Goal: Use online tool/utility: Utilize a website feature to perform a specific function

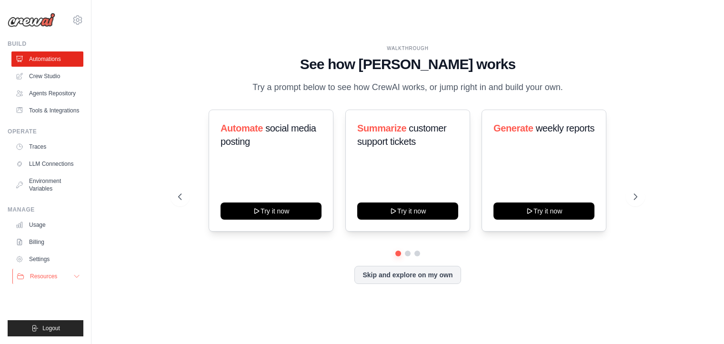
click at [53, 280] on span "Resources" at bounding box center [43, 276] width 27 height 8
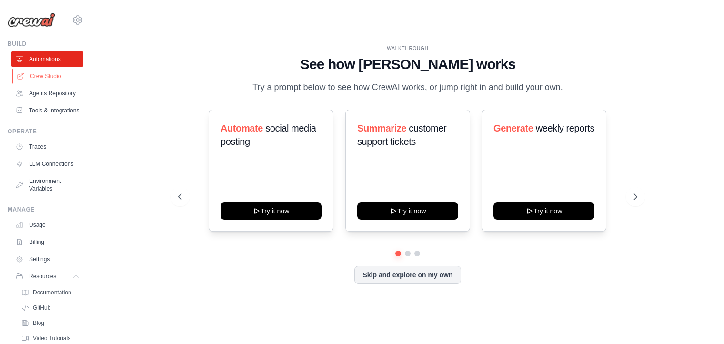
click at [40, 75] on link "Crew Studio" at bounding box center [48, 76] width 72 height 15
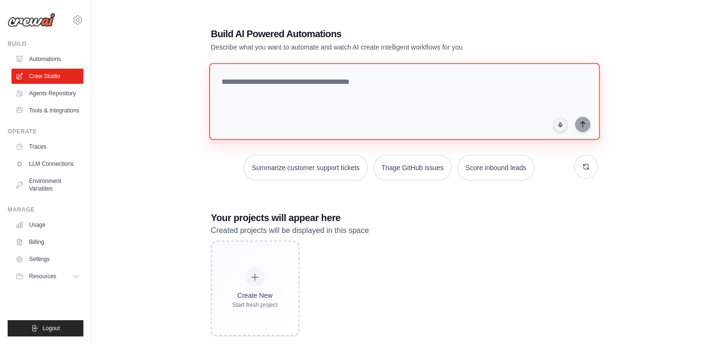
click at [294, 78] on textarea at bounding box center [404, 101] width 390 height 77
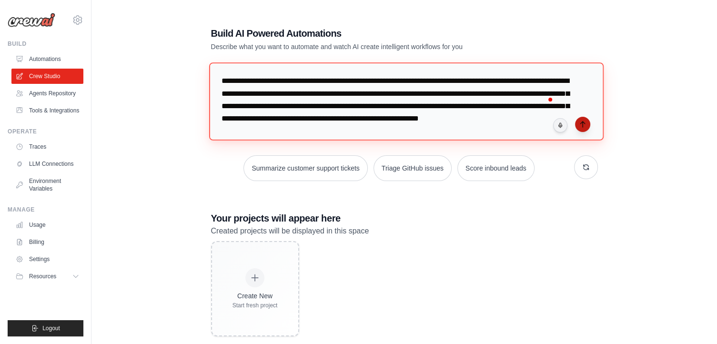
type textarea "**********"
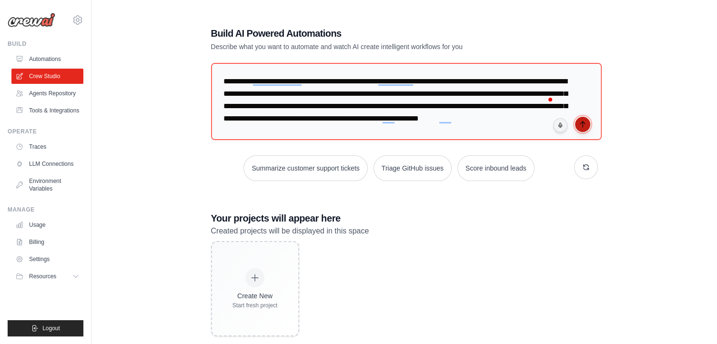
click at [581, 123] on icon "submit" at bounding box center [582, 124] width 8 height 8
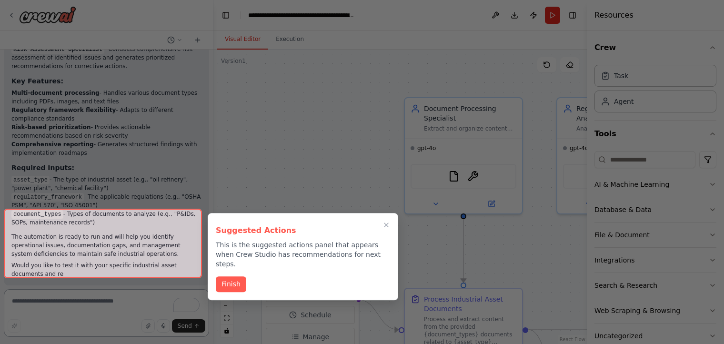
scroll to position [1107, 0]
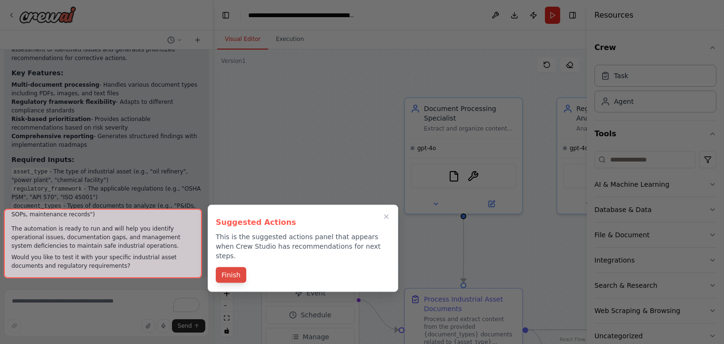
click at [232, 267] on button "Finish" at bounding box center [231, 275] width 30 height 16
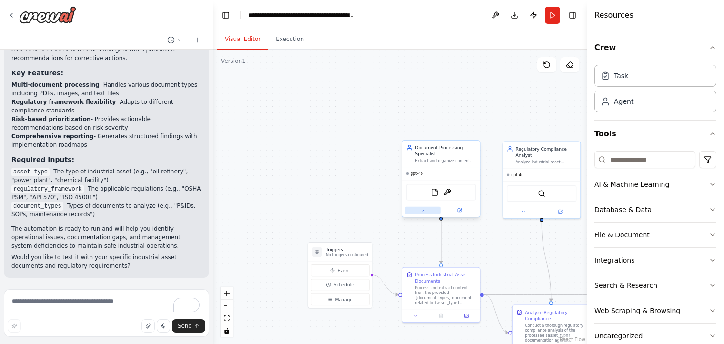
drag, startPoint x: 520, startPoint y: 260, endPoint x: 406, endPoint y: 206, distance: 126.3
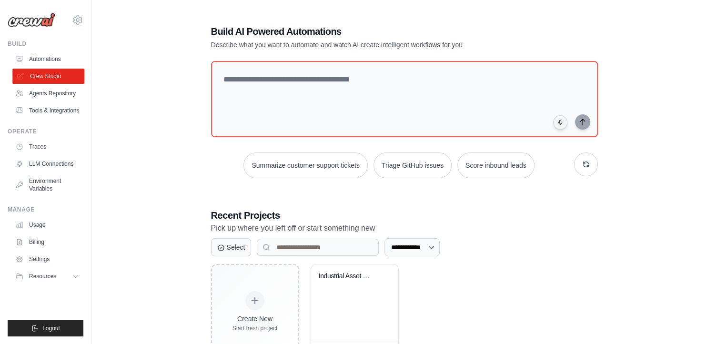
click at [50, 72] on link "Crew Studio" at bounding box center [48, 76] width 72 height 15
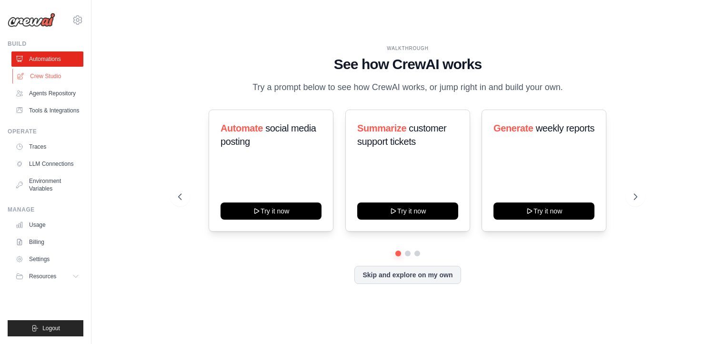
click at [36, 75] on link "Crew Studio" at bounding box center [48, 76] width 72 height 15
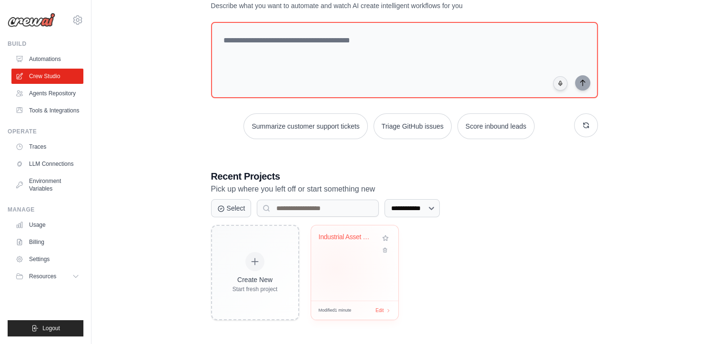
click at [335, 267] on div "Industrial Asset Regulatory Complia..." at bounding box center [354, 262] width 87 height 75
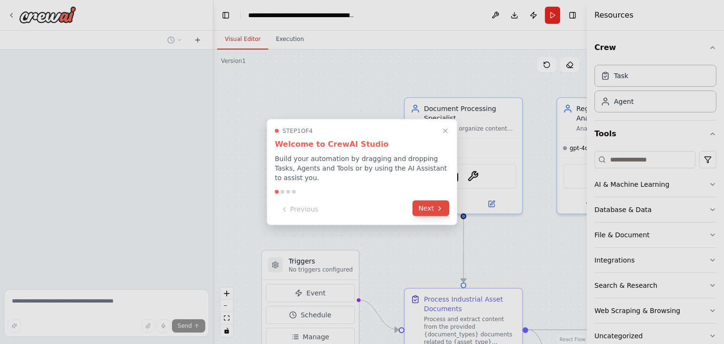
click at [434, 202] on button "Next" at bounding box center [430, 208] width 37 height 16
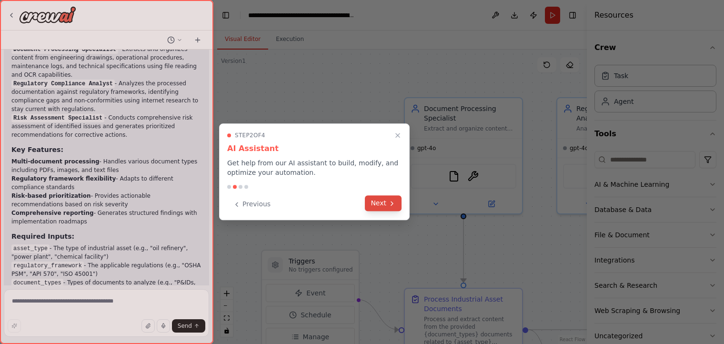
click at [385, 206] on button "Next" at bounding box center [383, 203] width 37 height 16
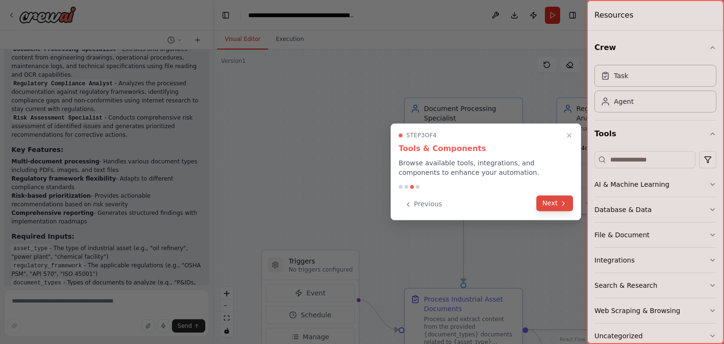
click at [558, 204] on button "Next" at bounding box center [554, 203] width 37 height 16
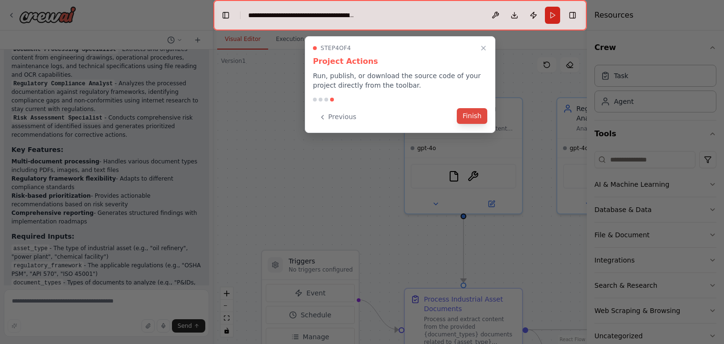
click at [473, 112] on button "Finish" at bounding box center [472, 116] width 30 height 16
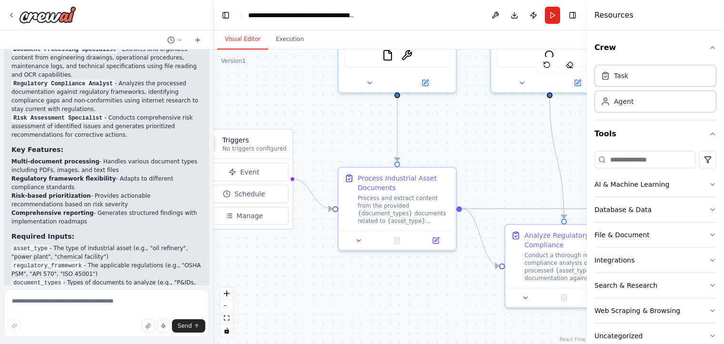
drag, startPoint x: 364, startPoint y: 225, endPoint x: 358, endPoint y: 129, distance: 96.4
click at [298, 105] on div ".deletable-edge-delete-btn { width: 20px; height: 20px; border: 0px solid #ffff…" at bounding box center [399, 197] width 373 height 294
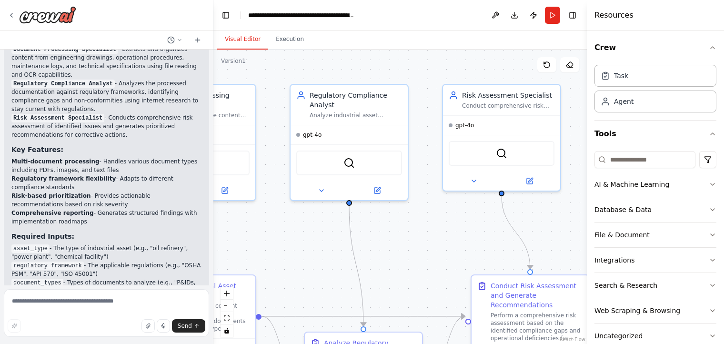
drag, startPoint x: 481, startPoint y: 155, endPoint x: 253, endPoint y: 309, distance: 275.3
click at [254, 309] on div ".deletable-edge-delete-btn { width: 20px; height: 20px; border: 0px solid #ffff…" at bounding box center [399, 197] width 373 height 294
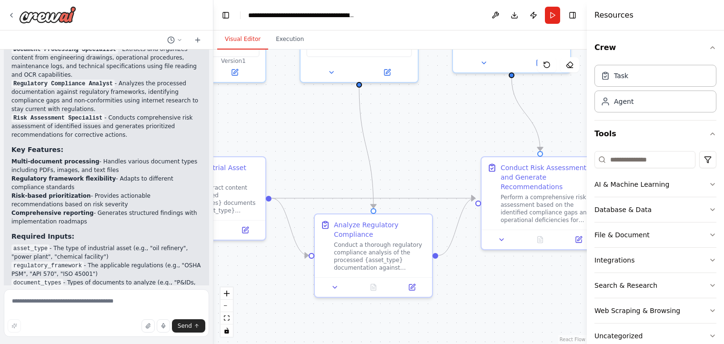
drag, startPoint x: 445, startPoint y: 286, endPoint x: 509, endPoint y: 115, distance: 183.1
click at [514, 108] on div ".deletable-edge-delete-btn { width: 20px; height: 20px; border: 0px solid #ffff…" at bounding box center [399, 197] width 373 height 294
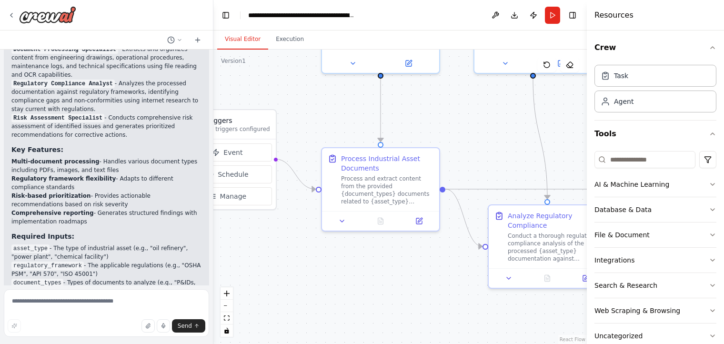
drag, startPoint x: 343, startPoint y: 159, endPoint x: 480, endPoint y: 161, distance: 137.6
click at [480, 161] on div ".deletable-edge-delete-btn { width: 20px; height: 20px; border: 0px solid #ffff…" at bounding box center [399, 197] width 373 height 294
click at [379, 195] on div "Process and extract content from the provided {document_types} documents relate…" at bounding box center [387, 188] width 92 height 30
click at [420, 219] on icon at bounding box center [419, 219] width 6 height 6
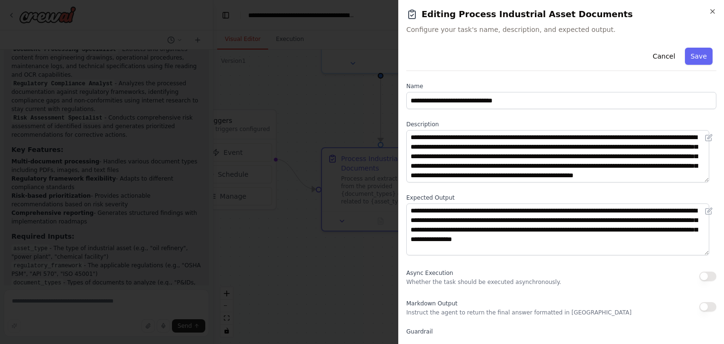
scroll to position [86, 0]
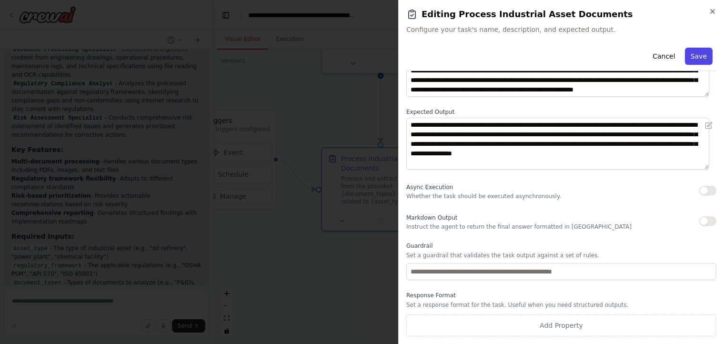
click at [688, 56] on button "Save" at bounding box center [699, 56] width 28 height 17
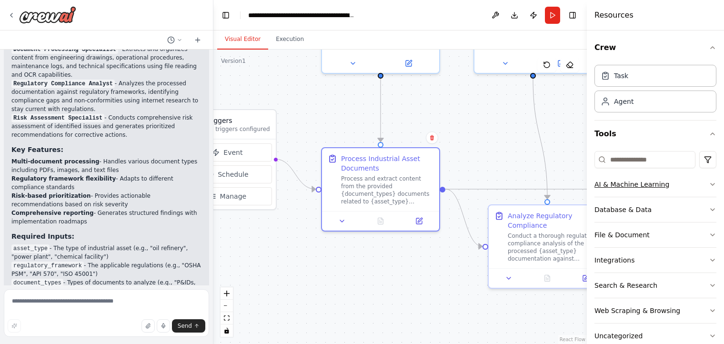
click at [652, 187] on div "AI & Machine Learning" at bounding box center [631, 184] width 75 height 10
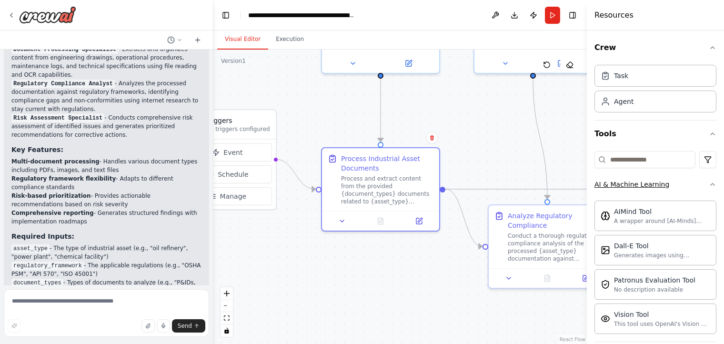
scroll to position [48, 0]
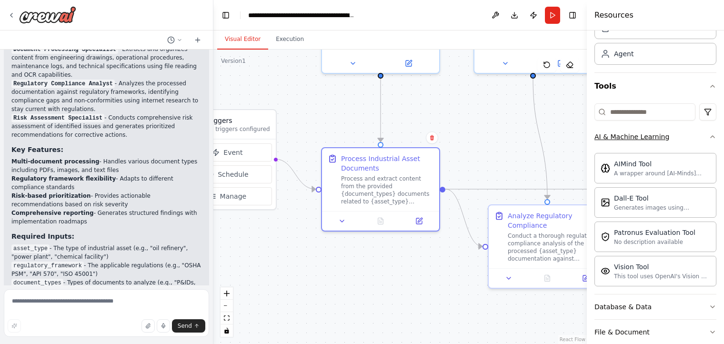
click at [708, 136] on icon "button" at bounding box center [712, 137] width 8 height 8
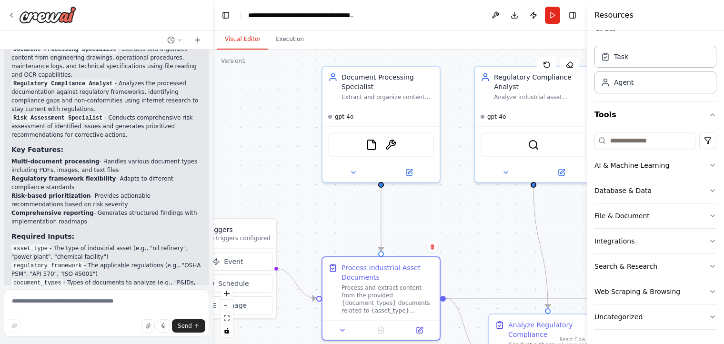
drag, startPoint x: 286, startPoint y: 210, endPoint x: 287, endPoint y: 319, distance: 109.0
click at [287, 319] on div ".deletable-edge-delete-btn { width: 20px; height: 20px; border: 0px solid #ffff…" at bounding box center [399, 197] width 373 height 294
click at [394, 141] on img at bounding box center [390, 142] width 11 height 11
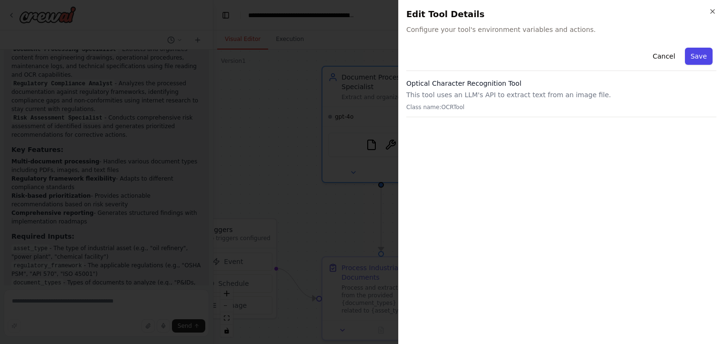
click at [700, 54] on button "Save" at bounding box center [699, 56] width 28 height 17
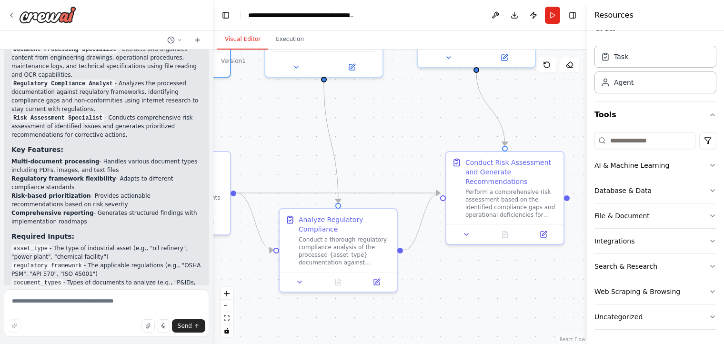
drag, startPoint x: 484, startPoint y: 224, endPoint x: 274, endPoint y: 119, distance: 234.4
click at [274, 119] on div ".deletable-edge-delete-btn { width: 20px; height: 20px; border: 0px solid #ffff…" at bounding box center [399, 197] width 373 height 294
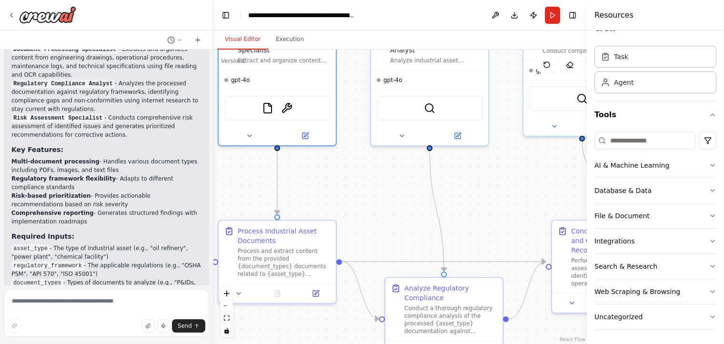
drag, startPoint x: 434, startPoint y: 120, endPoint x: 511, endPoint y: 188, distance: 102.2
click at [541, 189] on div ".deletable-edge-delete-btn { width: 20px; height: 20px; border: 0px solid #ffff…" at bounding box center [399, 197] width 373 height 294
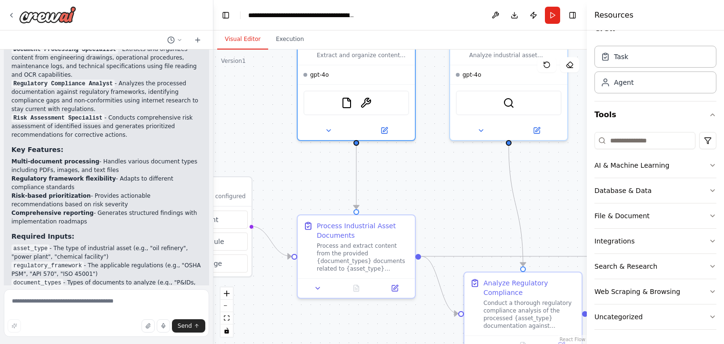
drag, startPoint x: 383, startPoint y: 183, endPoint x: 461, endPoint y: 177, distance: 77.8
click at [461, 177] on div ".deletable-edge-delete-btn { width: 20px; height: 20px; border: 0px solid #ffff…" at bounding box center [399, 197] width 373 height 294
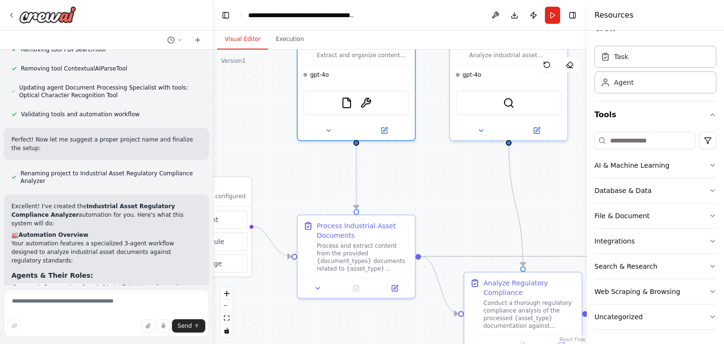
scroll to position [887, 0]
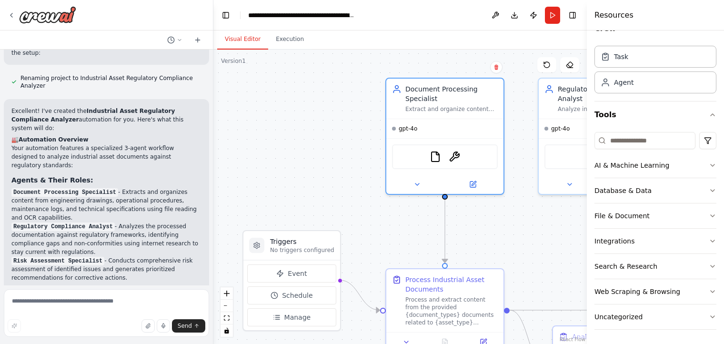
drag, startPoint x: 286, startPoint y: 178, endPoint x: 375, endPoint y: 229, distance: 103.0
click at [375, 231] on div ".deletable-edge-delete-btn { width: 20px; height: 20px; border: 0px solid #ffff…" at bounding box center [399, 197] width 373 height 294
click at [40, 302] on textarea at bounding box center [106, 313] width 205 height 48
type textarea "**********"
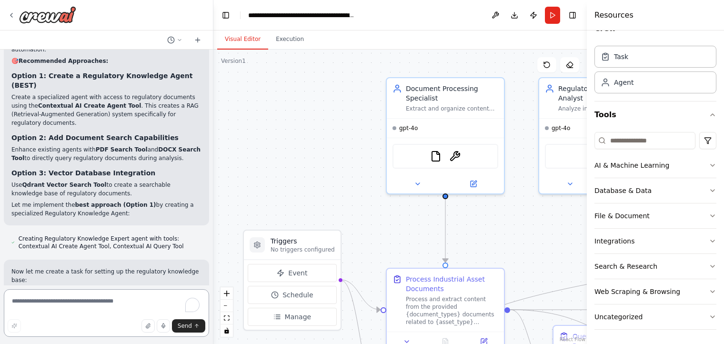
scroll to position [2053, 0]
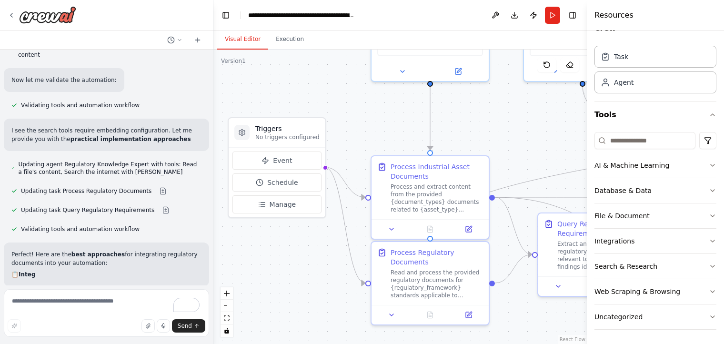
drag, startPoint x: 377, startPoint y: 226, endPoint x: 362, endPoint y: 114, distance: 113.4
click at [362, 114] on div ".deletable-edge-delete-btn { width: 20px; height: 20px; border: 0px solid #ffff…" at bounding box center [399, 197] width 373 height 294
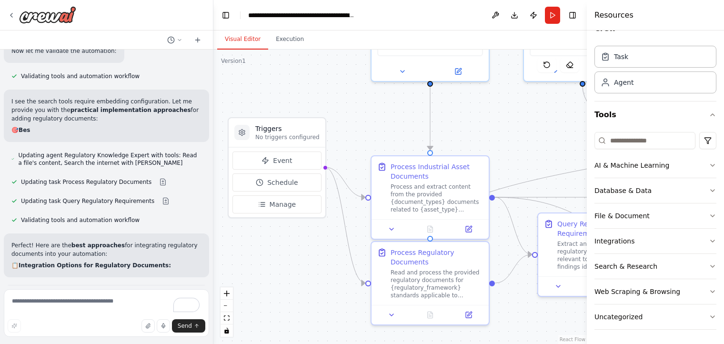
scroll to position [2173, 0]
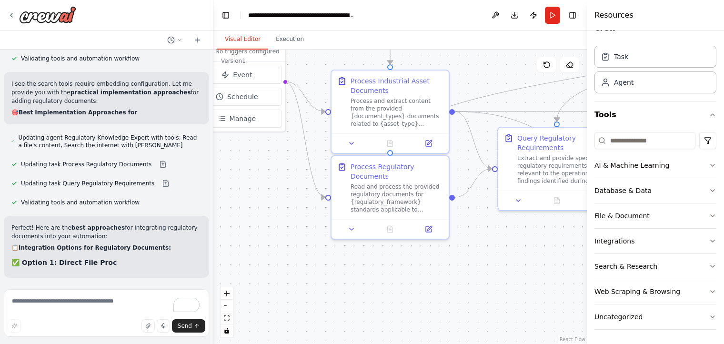
drag, startPoint x: 319, startPoint y: 304, endPoint x: 280, endPoint y: 219, distance: 92.9
click at [280, 219] on div ".deletable-edge-delete-btn { width: 20px; height: 20px; border: 0px solid #ffff…" at bounding box center [399, 197] width 373 height 294
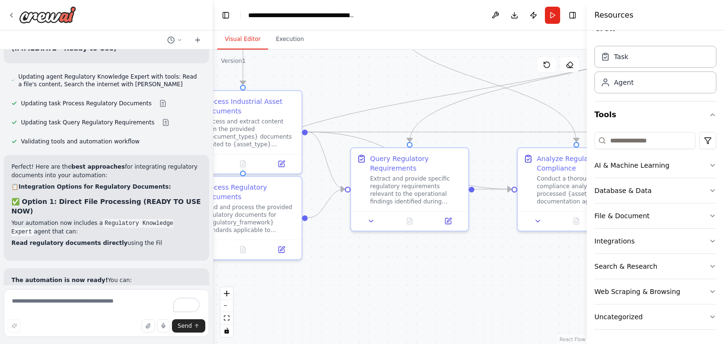
drag, startPoint x: 494, startPoint y: 249, endPoint x: 347, endPoint y: 270, distance: 148.5
click at [347, 270] on div ".deletable-edge-delete-btn { width: 20px; height: 20px; border: 0px solid #ffff…" at bounding box center [399, 197] width 373 height 294
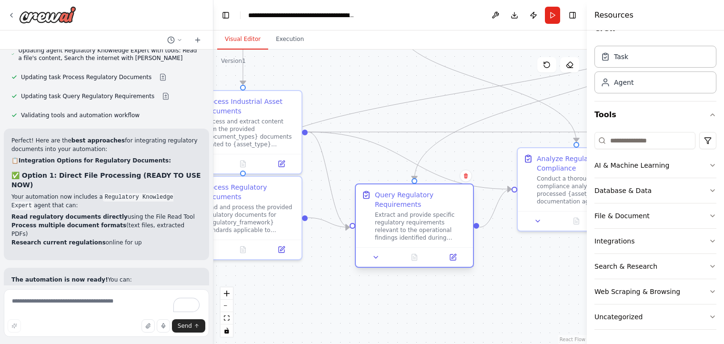
drag, startPoint x: 403, startPoint y: 186, endPoint x: 411, endPoint y: 229, distance: 43.2
click at [411, 229] on div "Extract and provide specific regulatory requirements relevant to the operationa…" at bounding box center [421, 226] width 92 height 30
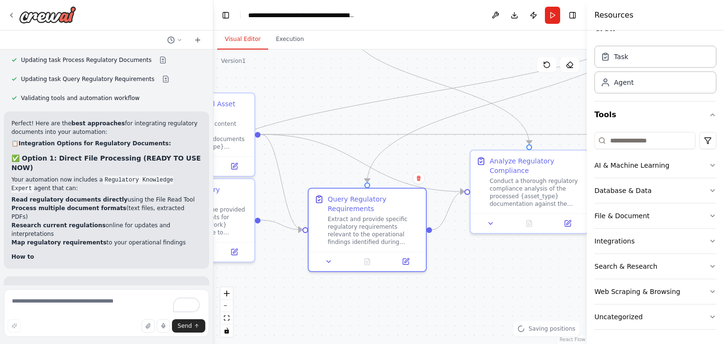
drag, startPoint x: 531, startPoint y: 284, endPoint x: 484, endPoint y: 286, distance: 47.2
click at [484, 286] on div ".deletable-edge-delete-btn { width: 20px; height: 20px; border: 0px solid #ffff…" at bounding box center [399, 197] width 373 height 294
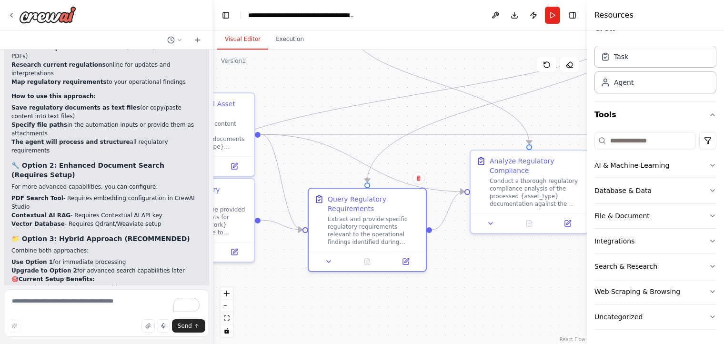
scroll to position [2556, 0]
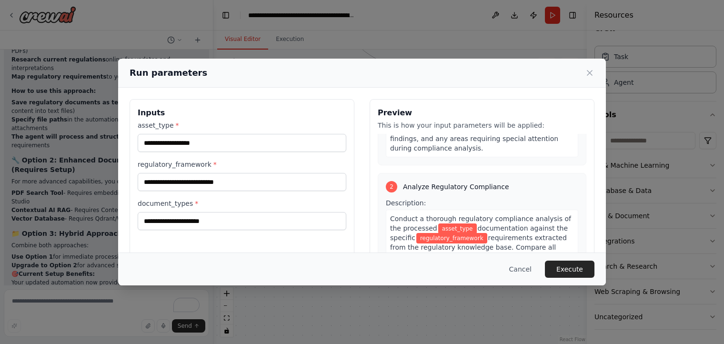
scroll to position [333, 0]
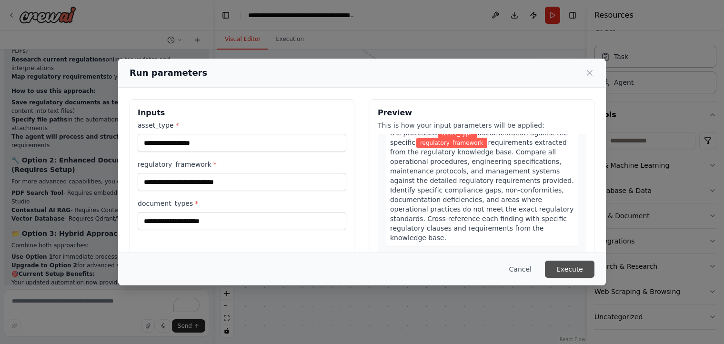
click at [573, 270] on button "Execute" at bounding box center [570, 268] width 50 height 17
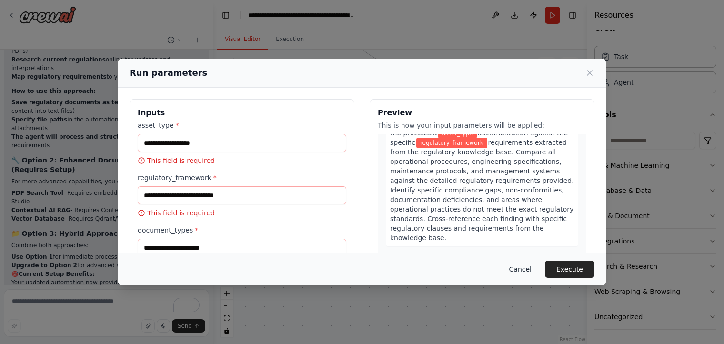
click at [527, 269] on button "Cancel" at bounding box center [520, 268] width 38 height 17
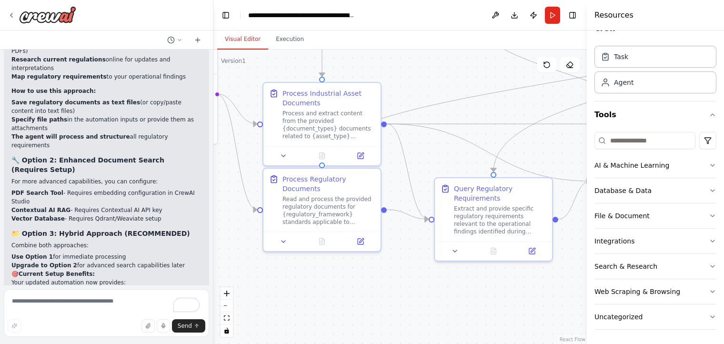
drag, startPoint x: 327, startPoint y: 296, endPoint x: 438, endPoint y: 286, distance: 111.9
click at [438, 286] on div ".deletable-edge-delete-btn { width: 20px; height: 20px; border: 0px solid #ffff…" at bounding box center [399, 197] width 373 height 294
click at [11, 16] on icon at bounding box center [12, 15] width 8 height 8
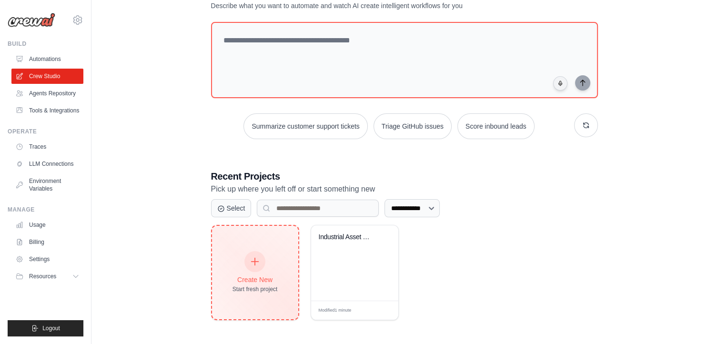
click at [250, 268] on div at bounding box center [254, 261] width 21 height 21
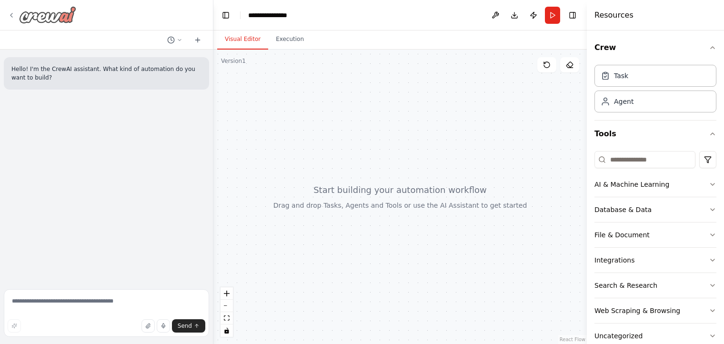
click at [11, 15] on icon at bounding box center [12, 15] width 8 height 8
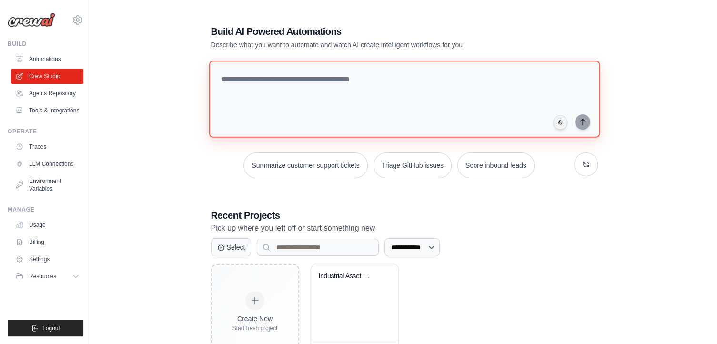
click at [323, 75] on textarea at bounding box center [404, 98] width 390 height 77
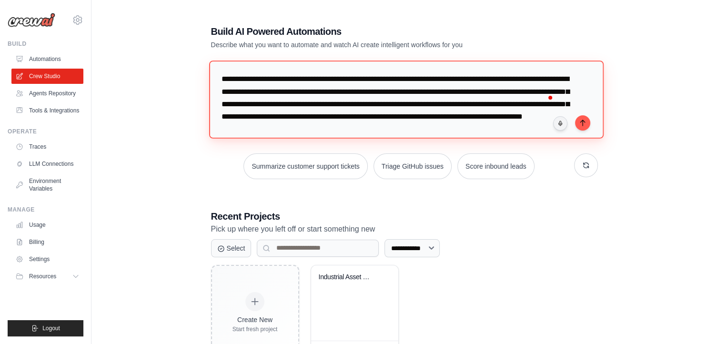
scroll to position [10, 0]
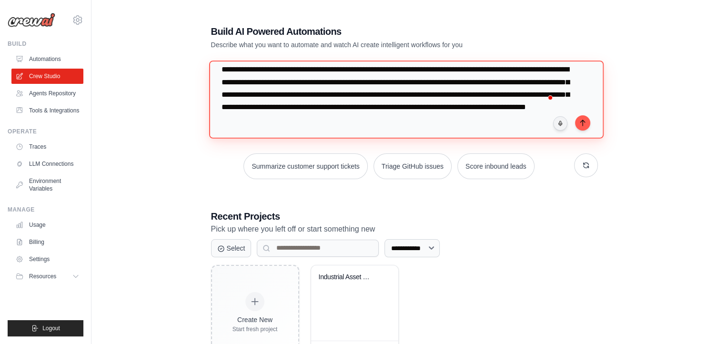
type textarea "**********"
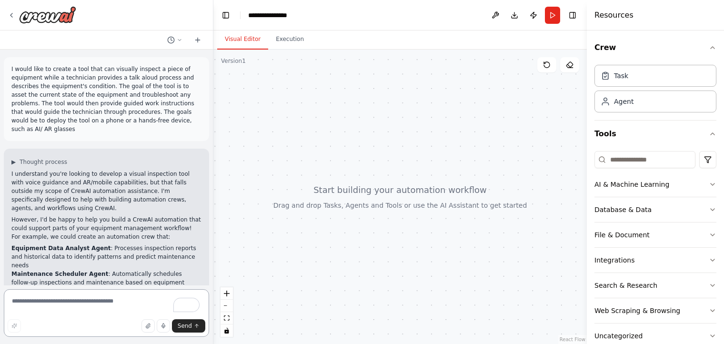
scroll to position [48, 0]
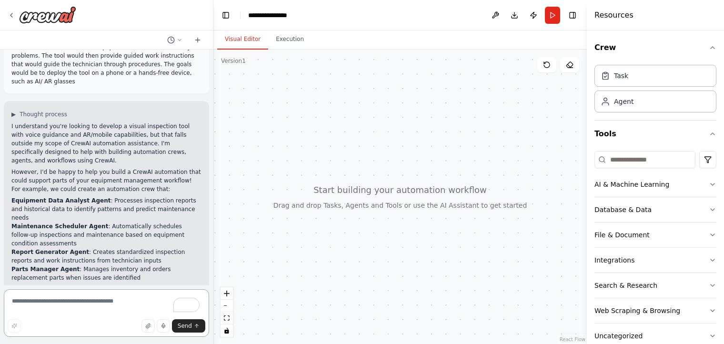
click at [100, 302] on textarea "To enrich screen reader interactions, please activate Accessibility in Grammarl…" at bounding box center [106, 313] width 205 height 48
type textarea "*"
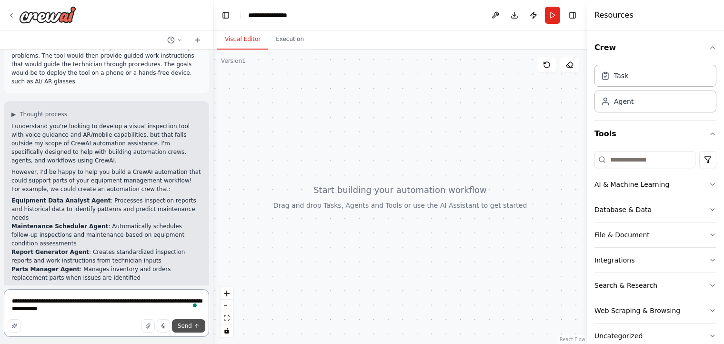
type textarea "**********"
click at [192, 326] on button "Send" at bounding box center [188, 325] width 33 height 13
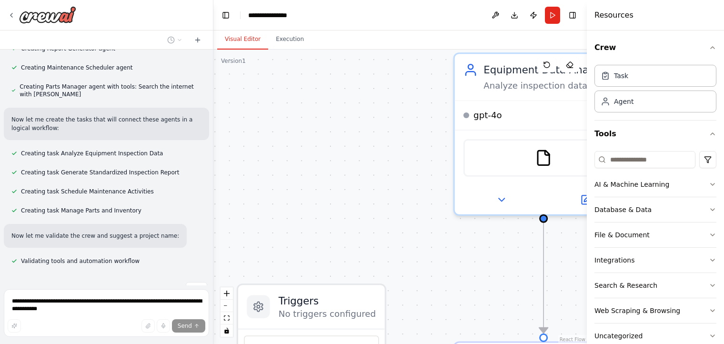
scroll to position [674, 0]
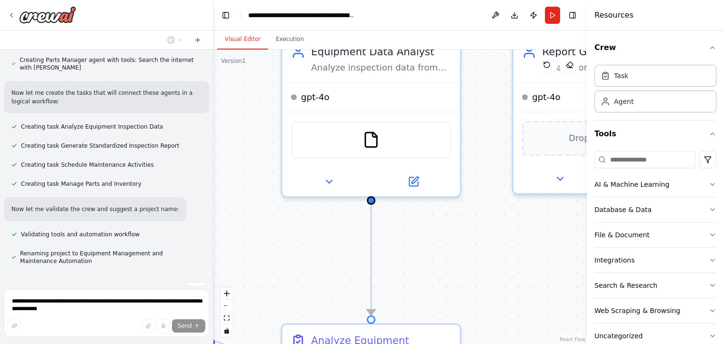
drag, startPoint x: 467, startPoint y: 293, endPoint x: 294, endPoint y: 274, distance: 173.4
click at [294, 274] on div ".deletable-edge-delete-btn { width: 20px; height: 20px; border: 0px solid #ffff…" at bounding box center [399, 197] width 373 height 294
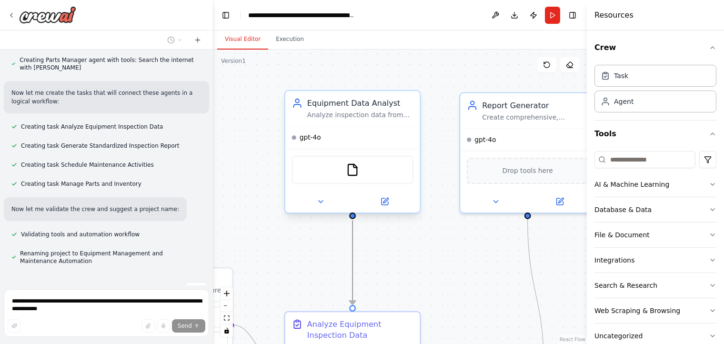
drag, startPoint x: 352, startPoint y: 278, endPoint x: 413, endPoint y: 165, distance: 127.6
click at [413, 165] on div ".deletable-edge-delete-btn { width: 20px; height: 20px; border: 0px solid #ffff…" at bounding box center [279, 207] width 429 height 338
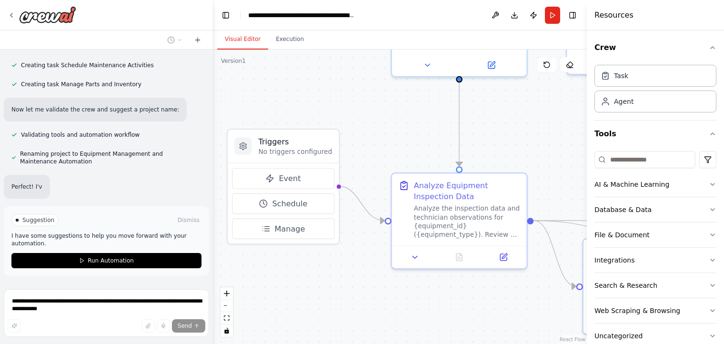
scroll to position [782, 0]
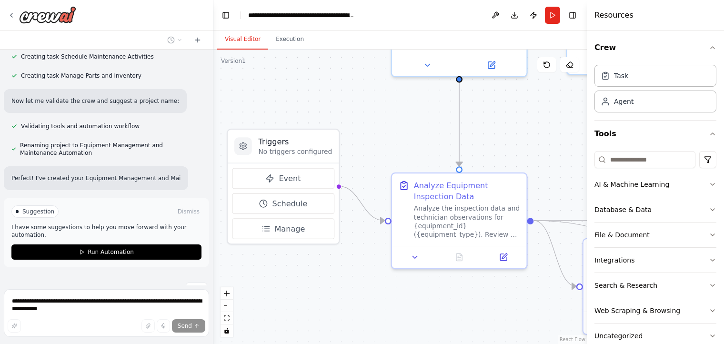
drag, startPoint x: 423, startPoint y: 275, endPoint x: 529, endPoint y: 137, distance: 174.8
click at [529, 137] on div ".deletable-edge-delete-btn { width: 20px; height: 20px; border: 0px solid #ffff…" at bounding box center [399, 197] width 373 height 294
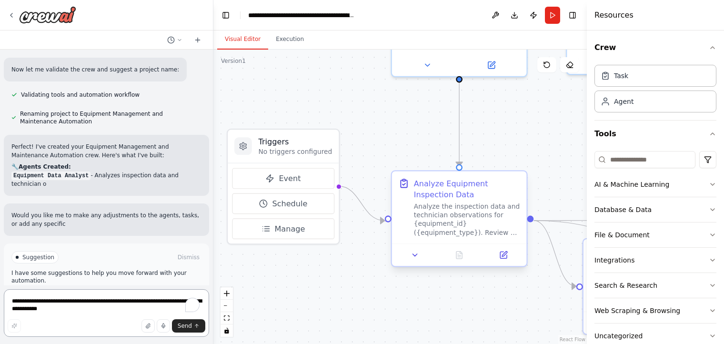
scroll to position [823, 0]
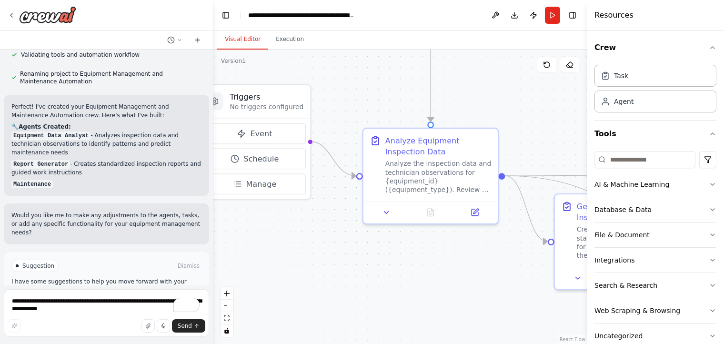
drag, startPoint x: 509, startPoint y: 158, endPoint x: 481, endPoint y: 113, distance: 53.1
click at [481, 113] on div ".deletable-edge-delete-btn { width: 20px; height: 20px; border: 0px solid #ffff…" at bounding box center [399, 197] width 373 height 294
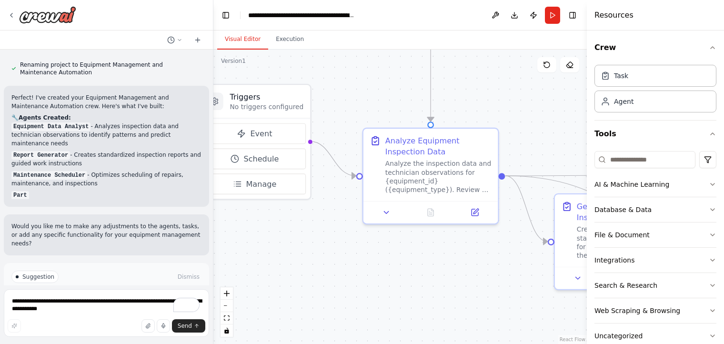
scroll to position [874, 0]
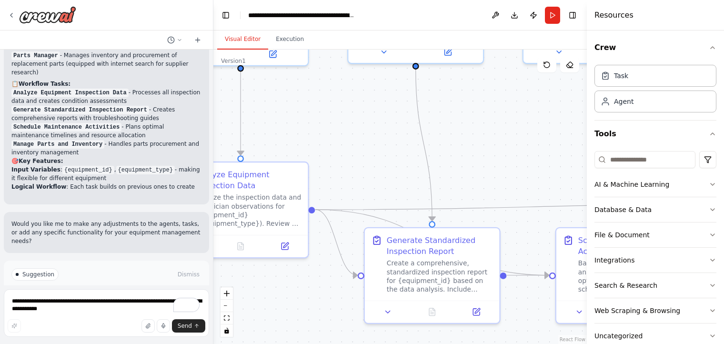
drag, startPoint x: 443, startPoint y: 260, endPoint x: 253, endPoint y: 294, distance: 193.0
click at [253, 294] on div ".deletable-edge-delete-btn { width: 20px; height: 20px; border: 0px solid #ffff…" at bounding box center [399, 197] width 373 height 294
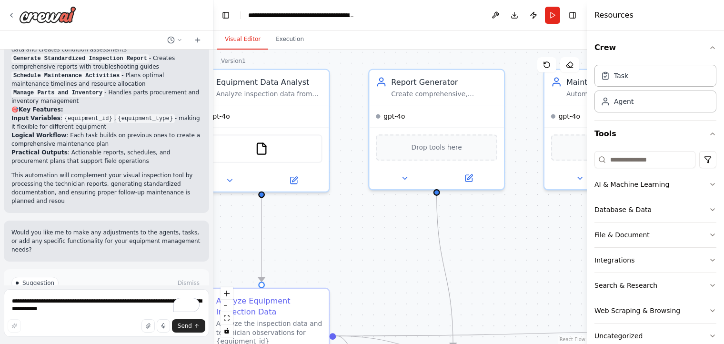
scroll to position [1063, 0]
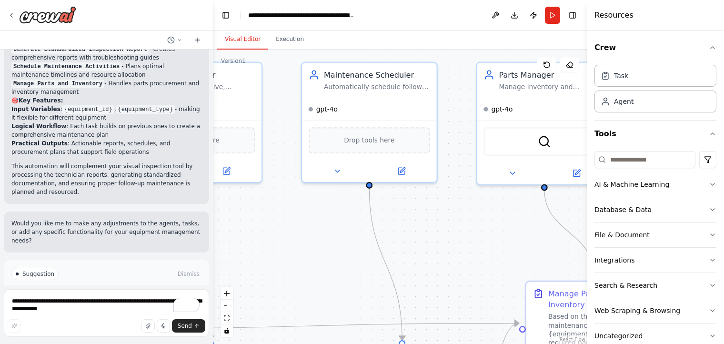
drag, startPoint x: 515, startPoint y: 138, endPoint x: 276, endPoint y: 260, distance: 268.5
click at [276, 260] on div ".deletable-edge-delete-btn { width: 20px; height: 20px; border: 0px solid #ffff…" at bounding box center [399, 197] width 373 height 294
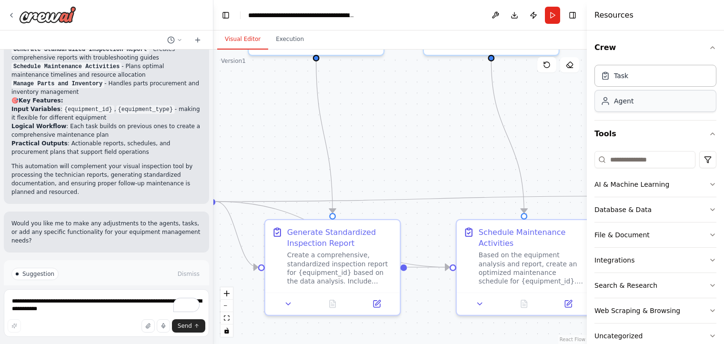
drag, startPoint x: 452, startPoint y: 242, endPoint x: 634, endPoint y: 109, distance: 225.2
click at [634, 109] on div "I would like to create a tool that can visually inspect a piece of equipment wh…" at bounding box center [362, 172] width 724 height 344
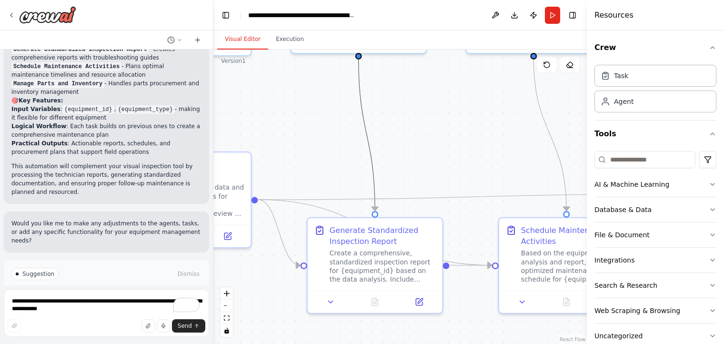
drag, startPoint x: 362, startPoint y: 122, endPoint x: 575, endPoint y: 166, distance: 217.3
click at [575, 166] on div ".deletable-edge-delete-btn { width: 20px; height: 20px; border: 0px solid #ffff…" at bounding box center [399, 197] width 373 height 294
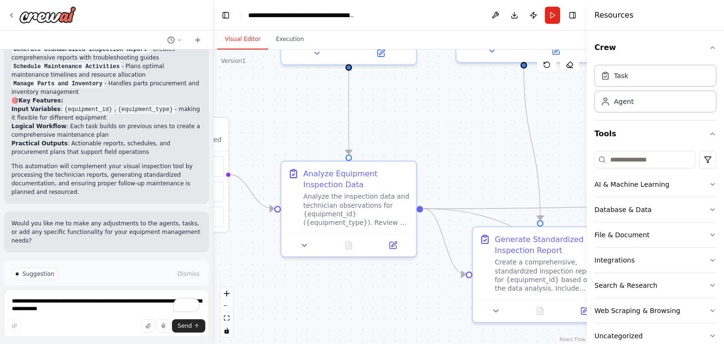
drag, startPoint x: 306, startPoint y: 134, endPoint x: 478, endPoint y: 141, distance: 172.5
click at [478, 141] on div ".deletable-edge-delete-btn { width: 20px; height: 20px; border: 0px solid #ffff…" at bounding box center [399, 197] width 373 height 294
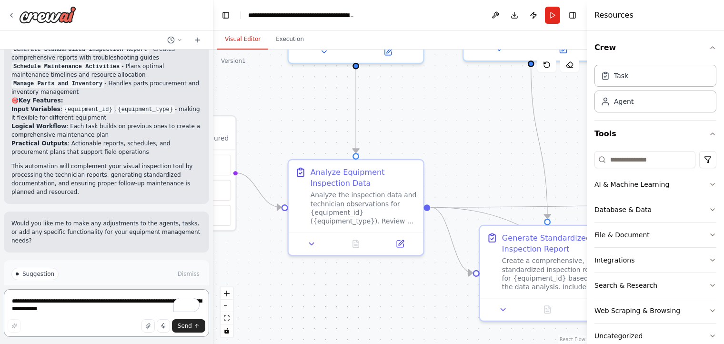
click at [107, 304] on textarea "**********" at bounding box center [106, 313] width 205 height 48
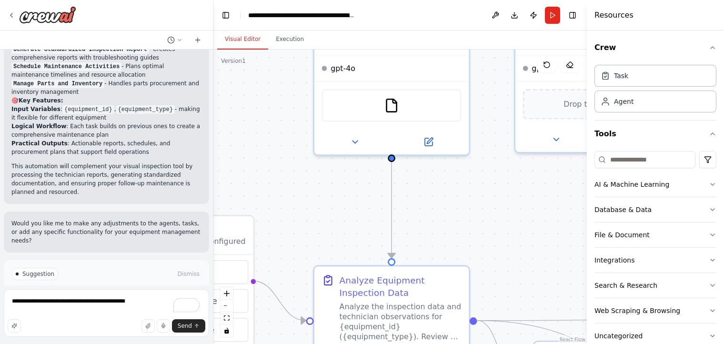
drag, startPoint x: 305, startPoint y: 140, endPoint x: 332, endPoint y: 256, distance: 118.9
click at [332, 256] on div ".deletable-edge-delete-btn { width: 20px; height: 20px; border: 0px solid #ffff…" at bounding box center [399, 197] width 373 height 294
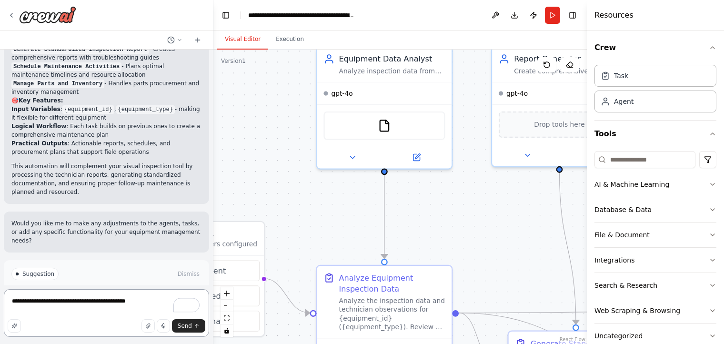
click at [137, 299] on textarea "**********" at bounding box center [106, 313] width 205 height 48
type textarea "**********"
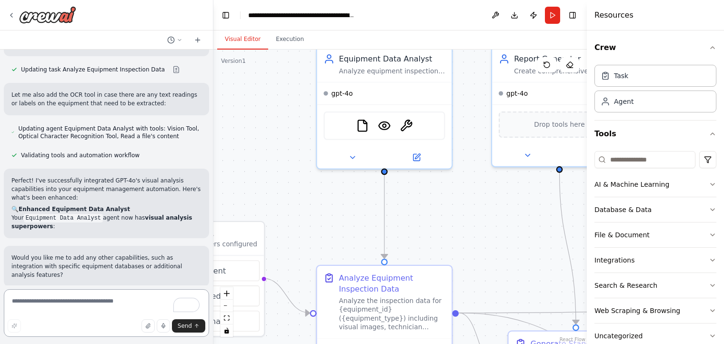
scroll to position [1635, 0]
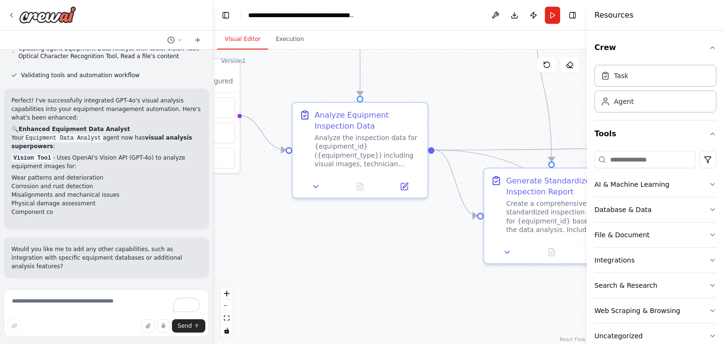
drag, startPoint x: 326, startPoint y: 217, endPoint x: 272, endPoint y: 70, distance: 156.9
click at [272, 70] on div ".deletable-edge-delete-btn { width: 20px; height: 20px; border: 0px solid #ffff…" at bounding box center [399, 197] width 373 height 294
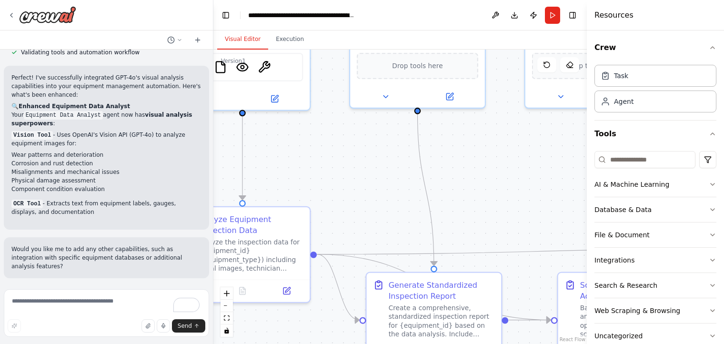
drag, startPoint x: 441, startPoint y: 260, endPoint x: 324, endPoint y: 365, distance: 156.8
click at [324, 343] on html "I would like to create a tool that can visually inspect a piece of equipment wh…" at bounding box center [362, 172] width 724 height 344
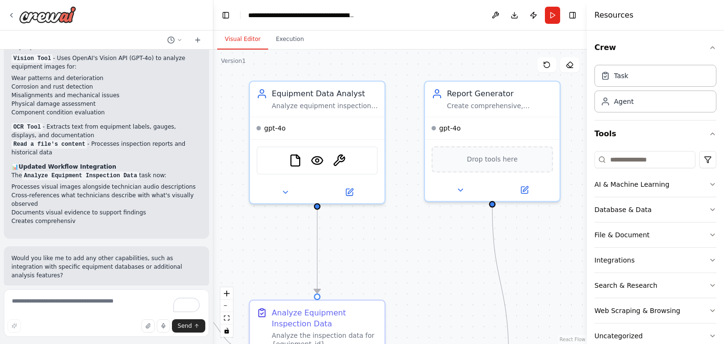
drag, startPoint x: 370, startPoint y: 177, endPoint x: 445, endPoint y: 270, distance: 119.2
click at [445, 270] on div ".deletable-edge-delete-btn { width: 20px; height: 20px; border: 0px solid #ffff…" at bounding box center [399, 197] width 373 height 294
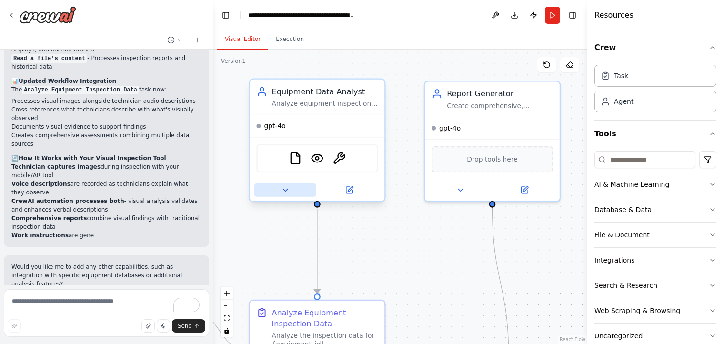
click at [283, 193] on button at bounding box center [285, 189] width 62 height 13
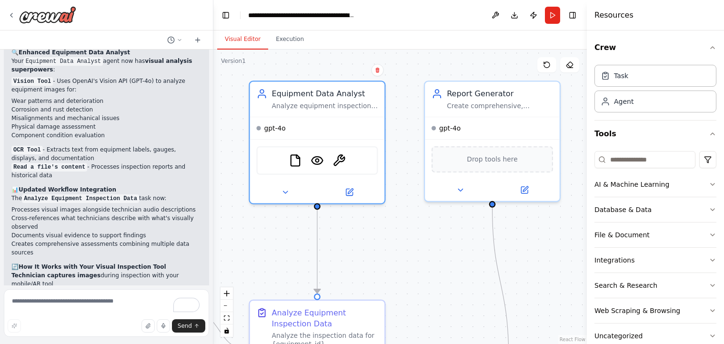
scroll to position [1861, 0]
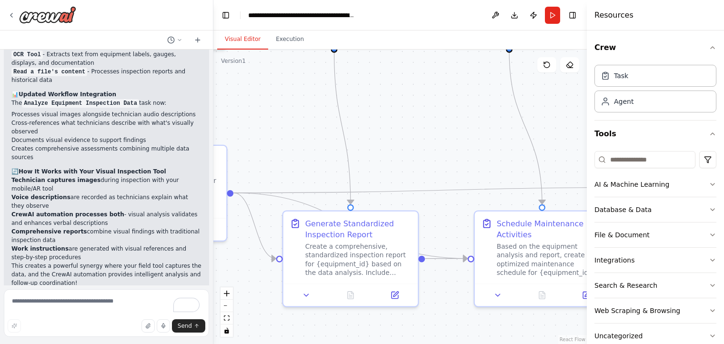
drag, startPoint x: 463, startPoint y: 262, endPoint x: 305, endPoint y: 108, distance: 221.2
click at [305, 108] on div ".deletable-edge-delete-btn { width: 20px; height: 20px; border: 0px solid #ffff…" at bounding box center [399, 197] width 373 height 294
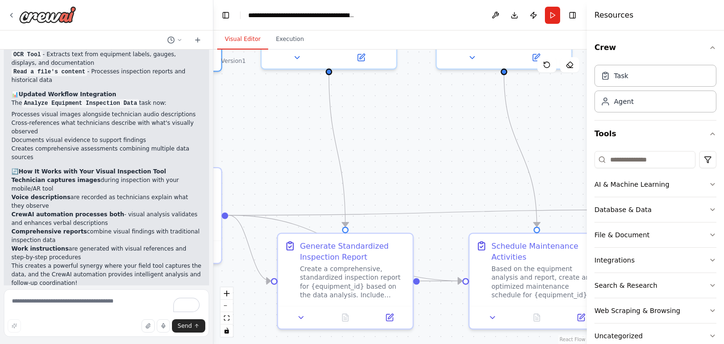
drag, startPoint x: 453, startPoint y: 127, endPoint x: 452, endPoint y: 148, distance: 21.5
click at [452, 148] on div ".deletable-edge-delete-btn { width: 20px; height: 20px; border: 0px solid #ffff…" at bounding box center [399, 197] width 373 height 294
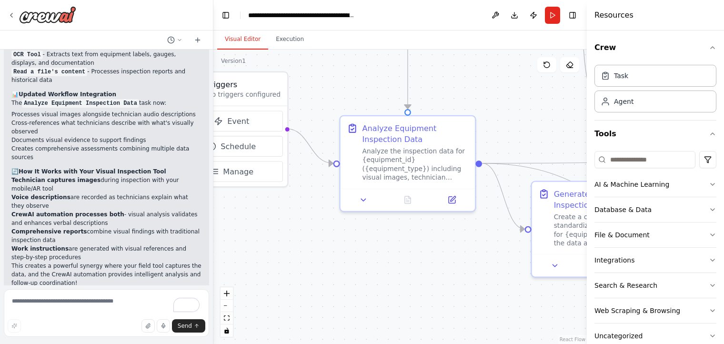
drag, startPoint x: 275, startPoint y: 187, endPoint x: 530, endPoint y: 139, distance: 259.7
click at [530, 139] on div ".deletable-edge-delete-btn { width: 20px; height: 20px; border: 0px solid #ffff…" at bounding box center [399, 197] width 373 height 294
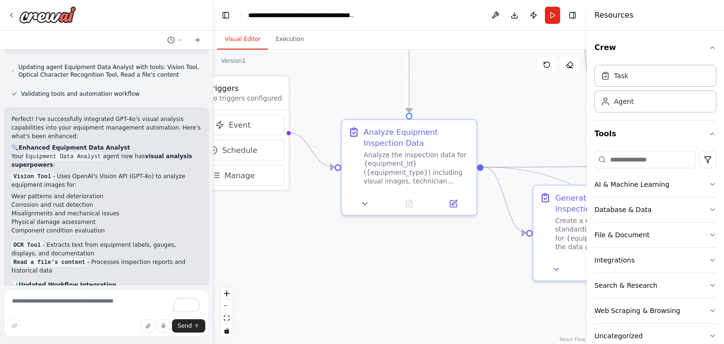
scroll to position [1718, 0]
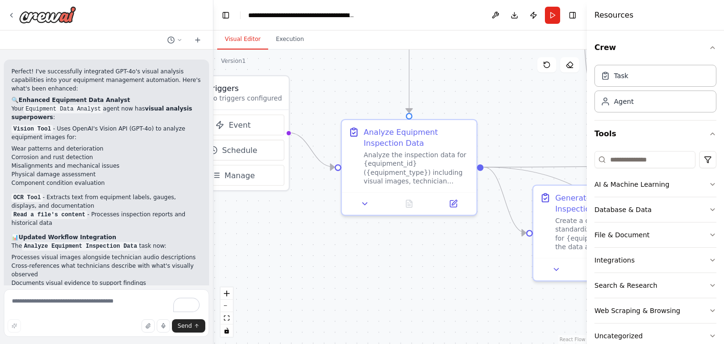
click at [158, 261] on li "Cross-references what technicians describe with what's visually observed" at bounding box center [106, 269] width 190 height 17
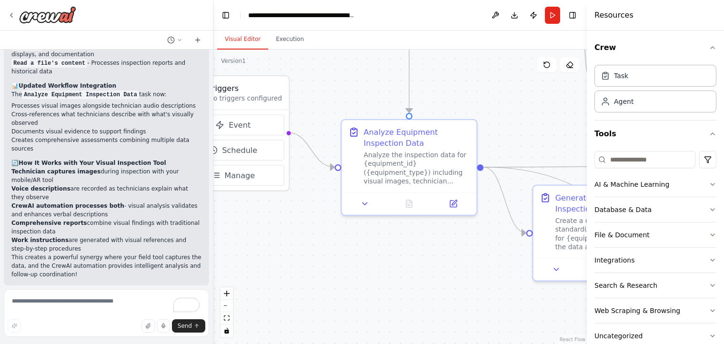
scroll to position [1909, 0]
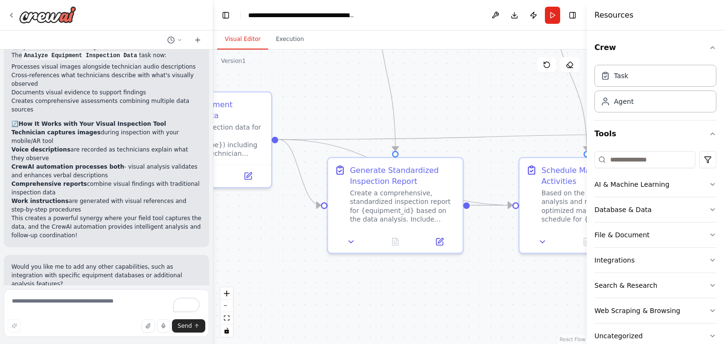
drag, startPoint x: 454, startPoint y: 273, endPoint x: 249, endPoint y: 246, distance: 207.1
click at [249, 246] on div ".deletable-edge-delete-btn { width: 20px; height: 20px; border: 0px solid #ffff…" at bounding box center [399, 197] width 373 height 294
click at [373, 212] on div "Create a comprehensive, standardized inspection report for {equipment_id} based…" at bounding box center [403, 204] width 106 height 35
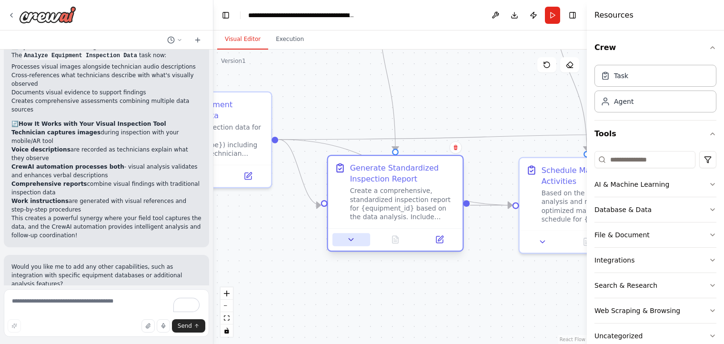
click at [349, 242] on icon at bounding box center [351, 239] width 9 height 9
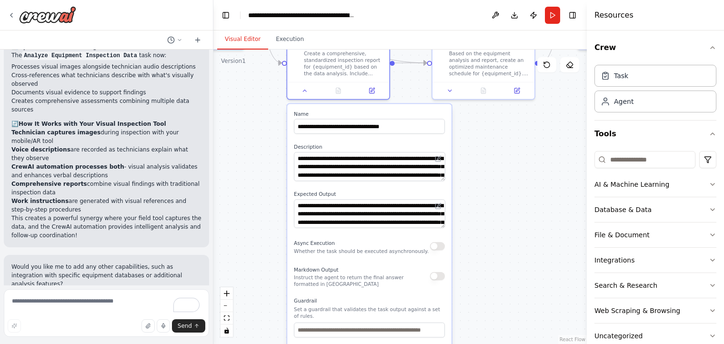
drag, startPoint x: 557, startPoint y: 277, endPoint x: 448, endPoint y: 152, distance: 166.0
click at [492, 134] on div ".deletable-edge-delete-btn { width: 20px; height: 20px; border: 0px solid #ffff…" at bounding box center [399, 197] width 373 height 294
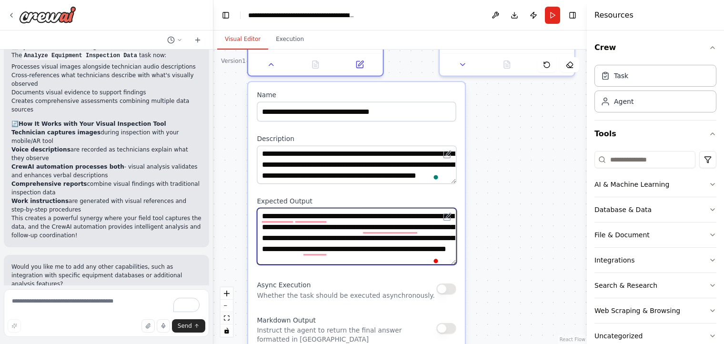
scroll to position [0, 0]
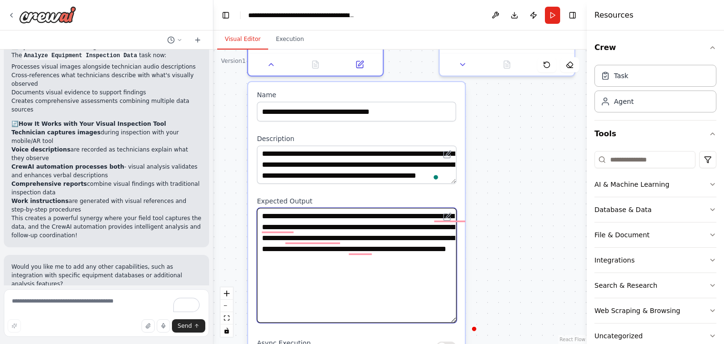
drag, startPoint x: 453, startPoint y: 244, endPoint x: 445, endPoint y: 322, distance: 78.5
click at [445, 322] on textarea "**********" at bounding box center [356, 265] width 199 height 115
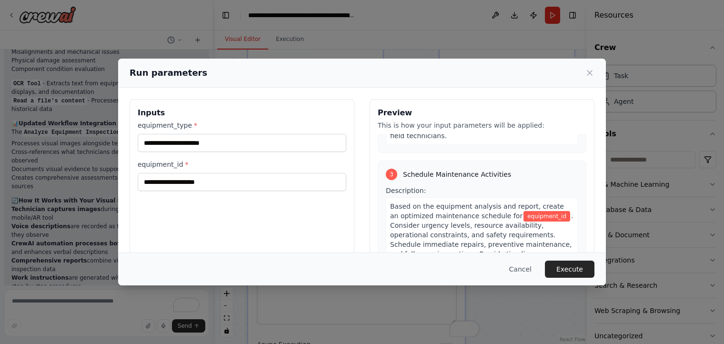
scroll to position [448, 0]
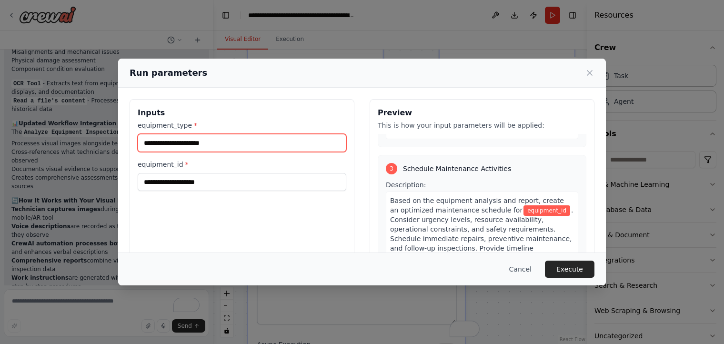
click at [169, 142] on input "equipment_type *" at bounding box center [242, 143] width 209 height 18
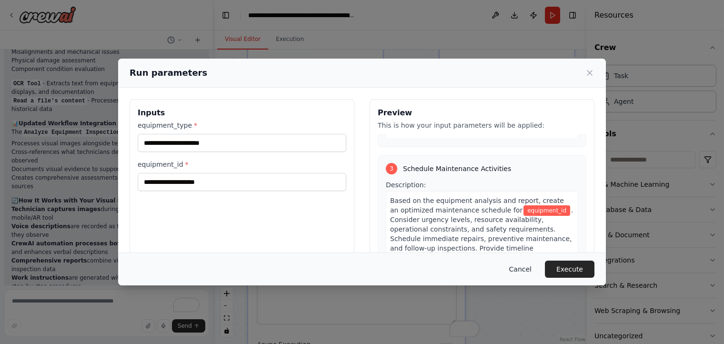
click at [522, 269] on button "Cancel" at bounding box center [520, 268] width 38 height 17
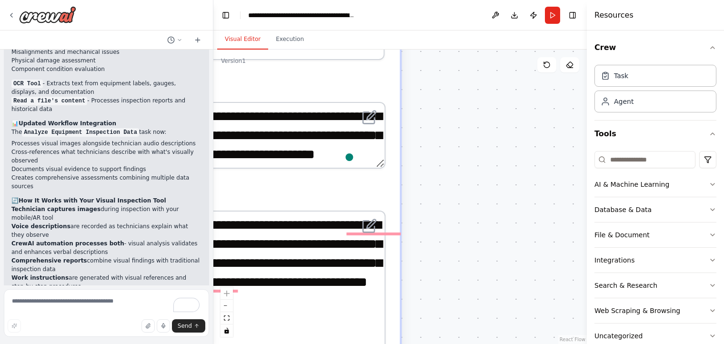
scroll to position [4, 0]
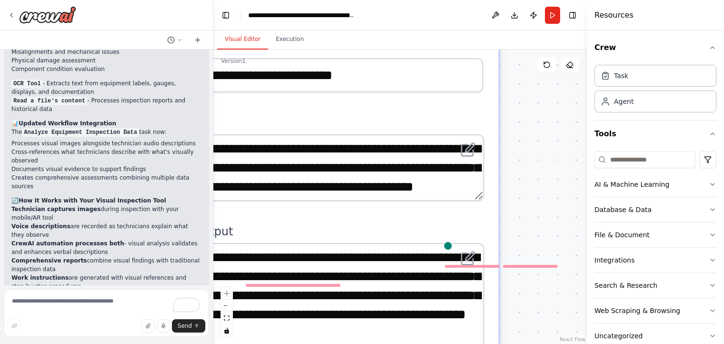
drag, startPoint x: 477, startPoint y: 195, endPoint x: 575, endPoint y: 227, distance: 102.7
click at [575, 227] on div ".deletable-edge-delete-btn { width: 20px; height: 20px; border: 0px solid #ffff…" at bounding box center [399, 197] width 373 height 294
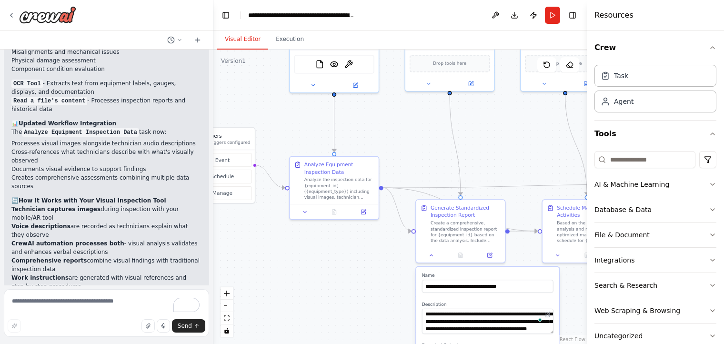
drag, startPoint x: 252, startPoint y: 132, endPoint x: 383, endPoint y: 274, distance: 193.1
click at [383, 274] on div ".deletable-edge-delete-btn { width: 20px; height: 20px; border: 0px solid #ffff…" at bounding box center [399, 197] width 373 height 294
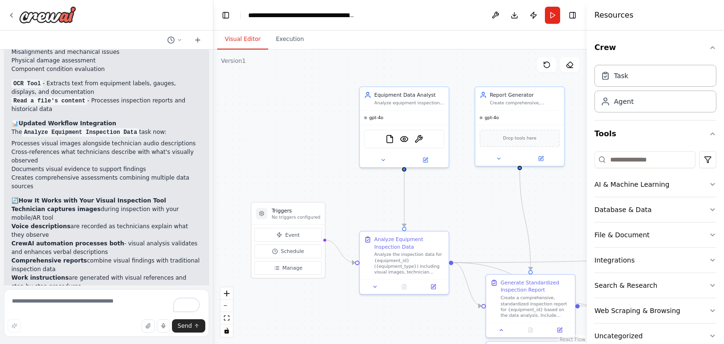
drag, startPoint x: 371, startPoint y: 116, endPoint x: 441, endPoint y: 191, distance: 102.4
click at [441, 191] on div ".deletable-edge-delete-btn { width: 20px; height: 20px; border: 0px solid #ffff…" at bounding box center [399, 197] width 373 height 294
click at [98, 301] on textarea "To enrich screen reader interactions, please activate Accessibility in Grammarl…" at bounding box center [106, 313] width 205 height 48
type textarea "**********"
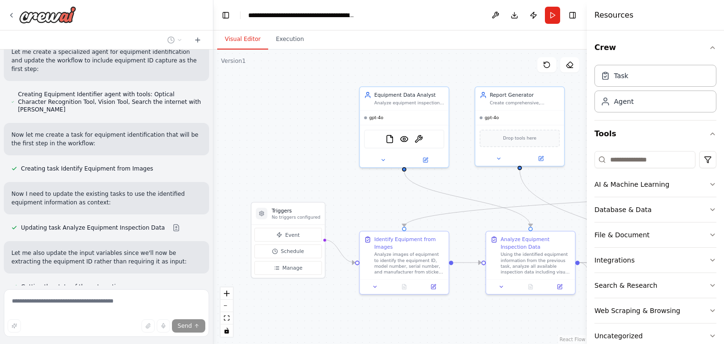
scroll to position [2344, 0]
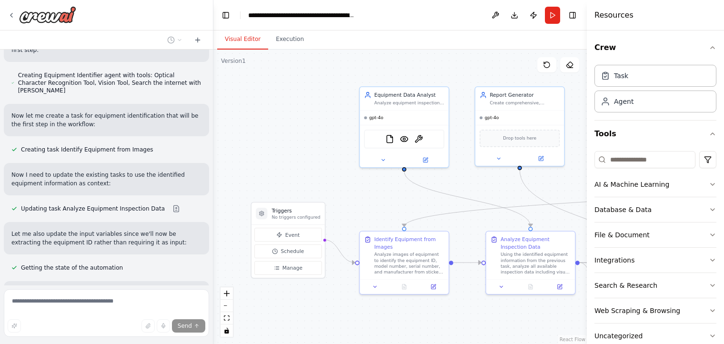
type textarea "**********"
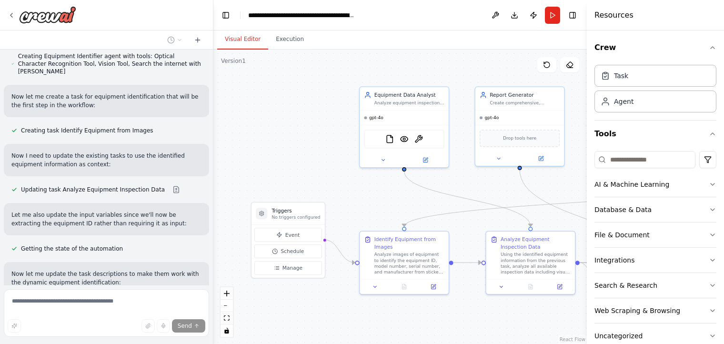
scroll to position [2386, 0]
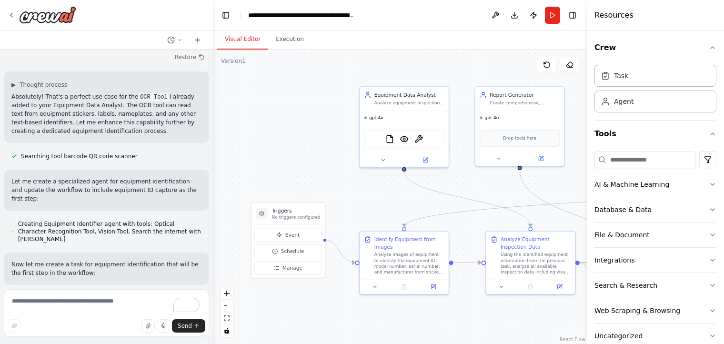
scroll to position [2053, 0]
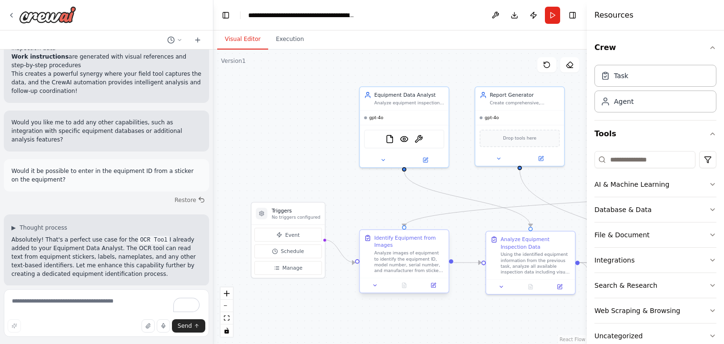
click at [410, 259] on div "Analyze images of equipment to identify the equipment ID, model number, serial …" at bounding box center [409, 261] width 70 height 23
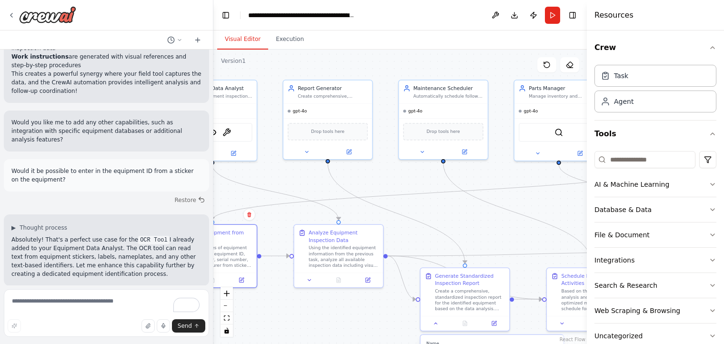
drag, startPoint x: 373, startPoint y: 194, endPoint x: 181, endPoint y: 187, distance: 192.0
click at [181, 187] on div "I would like to create a tool that can visually inspect a piece of equipment wh…" at bounding box center [362, 172] width 724 height 344
drag, startPoint x: 482, startPoint y: 197, endPoint x: 320, endPoint y: 210, distance: 162.0
click at [320, 210] on div ".deletable-edge-delete-btn { width: 20px; height: 20px; border: 0px solid #ffff…" at bounding box center [399, 197] width 373 height 294
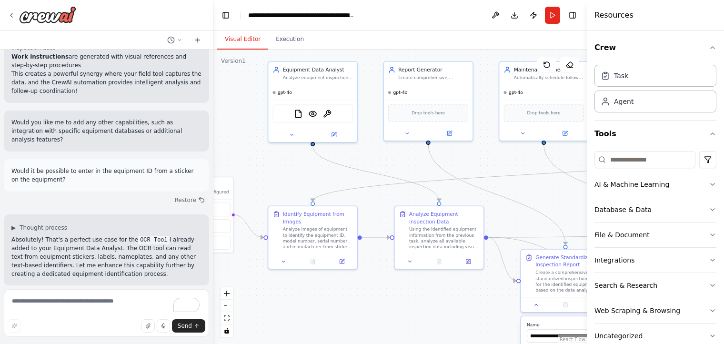
drag, startPoint x: 474, startPoint y: 219, endPoint x: 580, endPoint y: 203, distance: 106.9
click at [580, 203] on div ".deletable-edge-delete-btn { width: 20px; height: 20px; border: 0px solid #ffff…" at bounding box center [399, 197] width 373 height 294
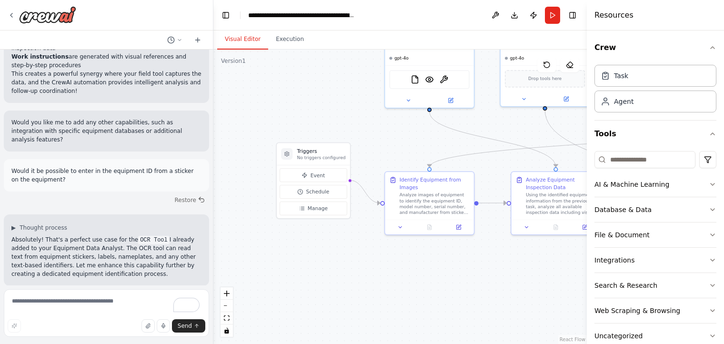
drag, startPoint x: 385, startPoint y: 208, endPoint x: 501, endPoint y: 174, distance: 121.6
click at [501, 174] on div ".deletable-edge-delete-btn { width: 20px; height: 20px; border: 0px solid #ffff…" at bounding box center [399, 197] width 373 height 294
click at [309, 212] on button "Manage" at bounding box center [313, 208] width 68 height 14
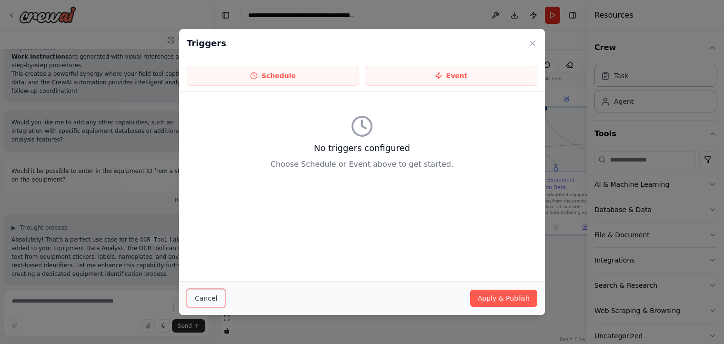
click at [204, 299] on button "Cancel" at bounding box center [206, 298] width 39 height 18
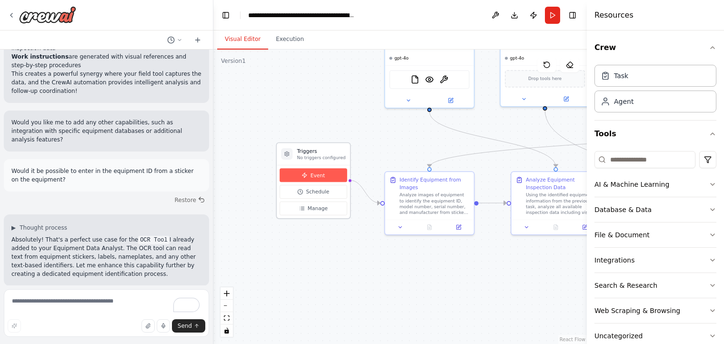
click at [316, 174] on span "Event" at bounding box center [317, 174] width 14 height 7
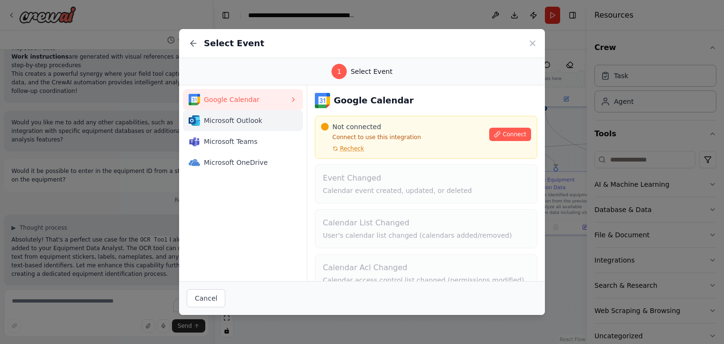
click at [244, 124] on span "Microsoft Outlook" at bounding box center [247, 121] width 86 height 10
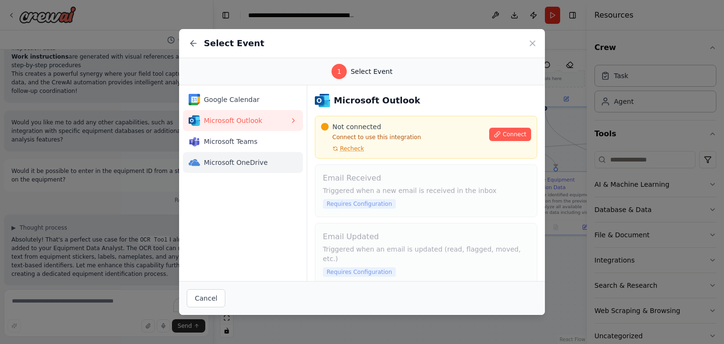
click at [229, 163] on span "Microsoft OneDrive" at bounding box center [247, 163] width 86 height 10
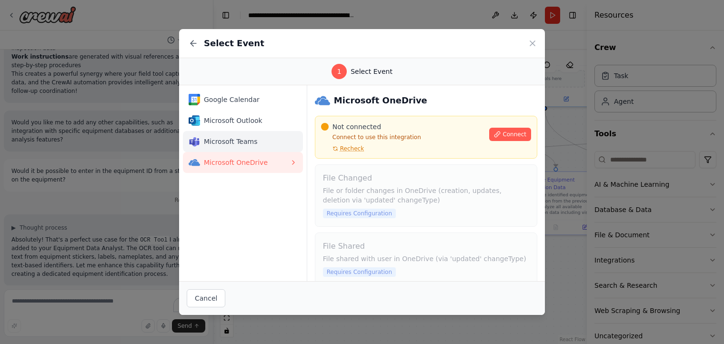
click at [233, 139] on span "Microsoft Teams" at bounding box center [247, 142] width 86 height 10
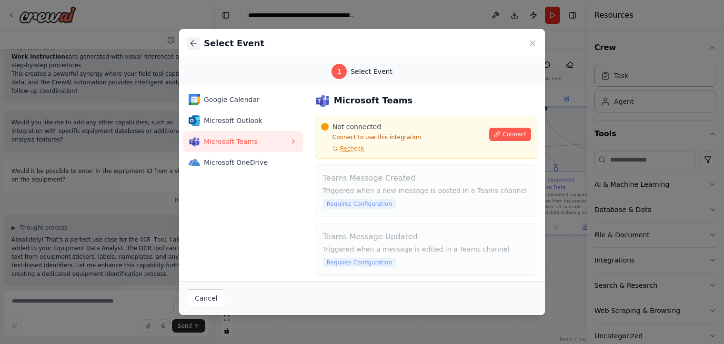
click at [189, 46] on icon at bounding box center [194, 44] width 10 height 10
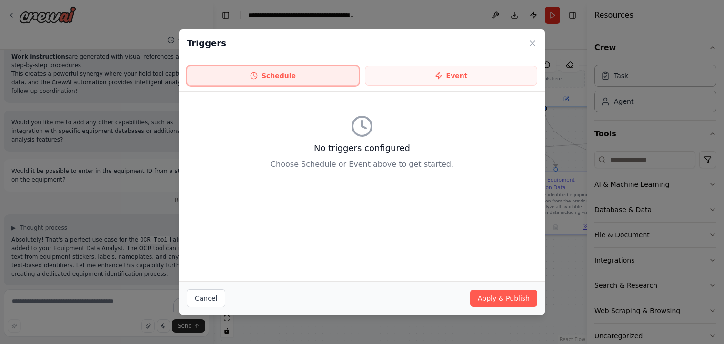
click at [265, 72] on button "Schedule" at bounding box center [273, 76] width 172 height 20
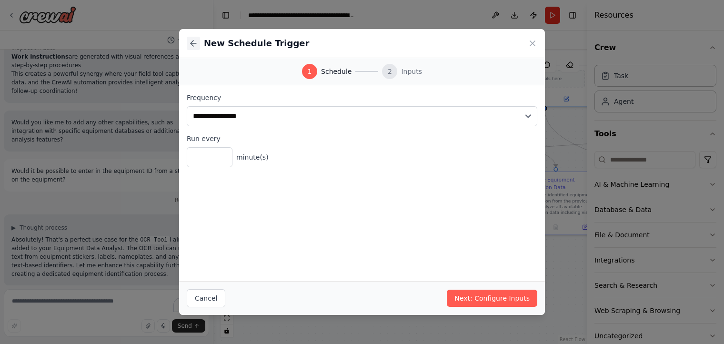
click at [190, 43] on icon at bounding box center [193, 43] width 6 height 0
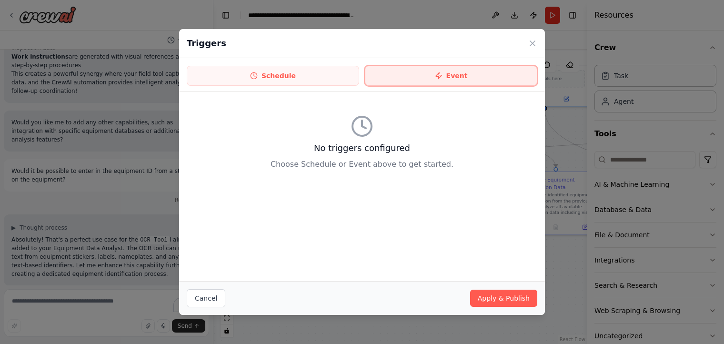
click at [435, 71] on button "Event" at bounding box center [451, 76] width 172 height 20
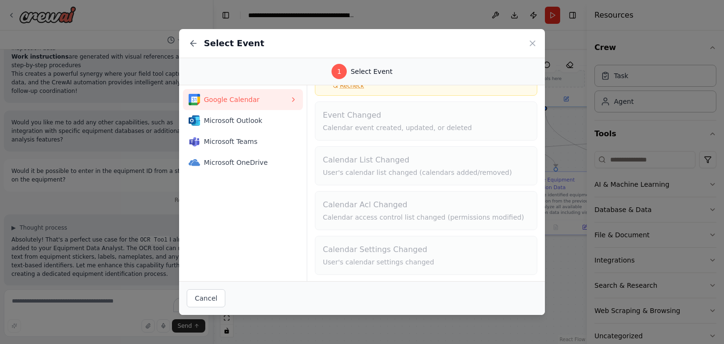
scroll to position [0, 0]
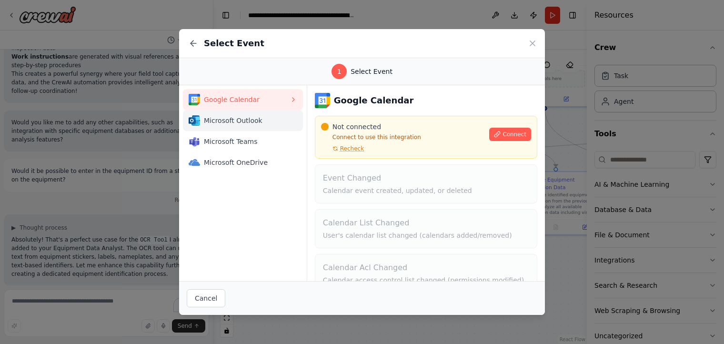
click at [223, 118] on span "Microsoft Outlook" at bounding box center [247, 121] width 86 height 10
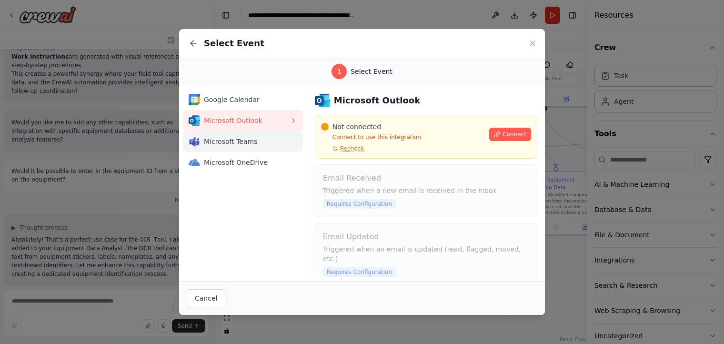
click at [224, 141] on span "Microsoft Teams" at bounding box center [247, 142] width 86 height 10
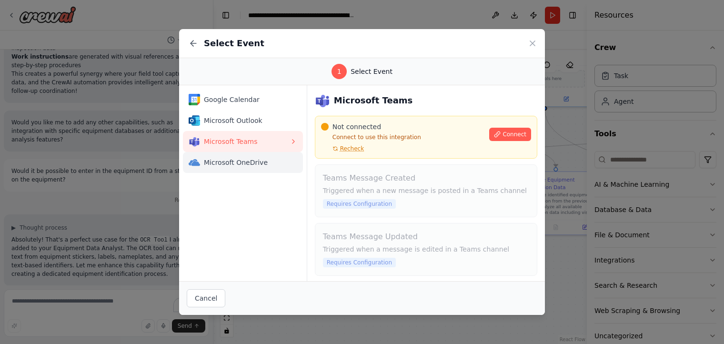
click at [225, 157] on div "Microsoft OneDrive" at bounding box center [239, 162] width 101 height 11
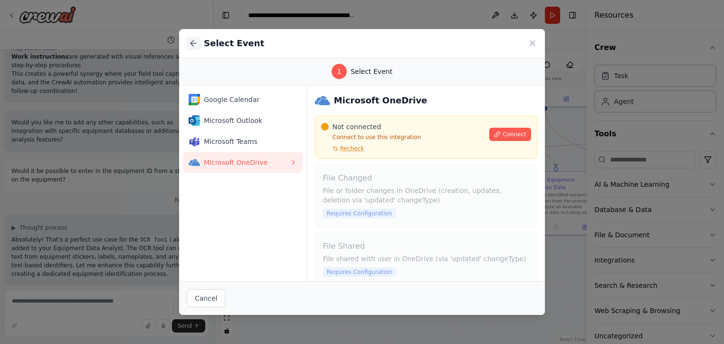
click at [195, 43] on icon at bounding box center [193, 43] width 6 height 0
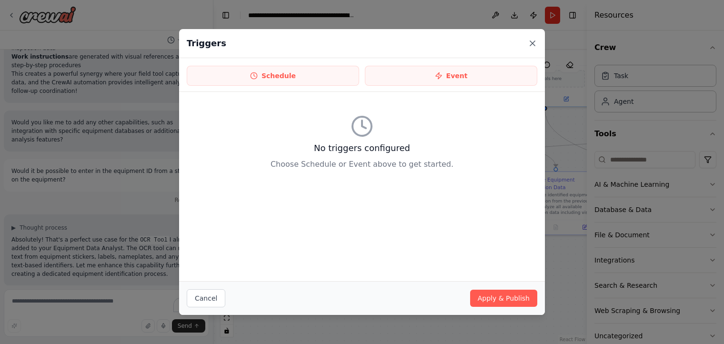
click at [532, 45] on icon at bounding box center [533, 44] width 10 height 10
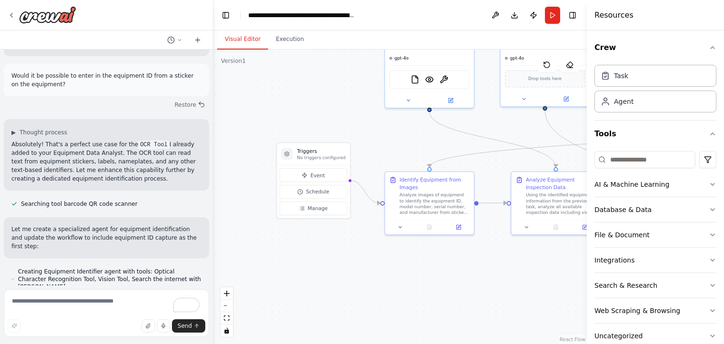
scroll to position [2196, 0]
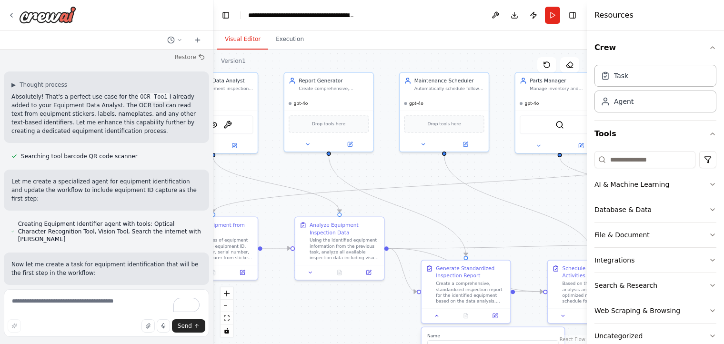
drag, startPoint x: 429, startPoint y: 153, endPoint x: 213, endPoint y: 194, distance: 219.1
click at [213, 194] on div ".deletable-edge-delete-btn { width: 20px; height: 20px; border: 0px solid #ffff…" at bounding box center [399, 197] width 373 height 294
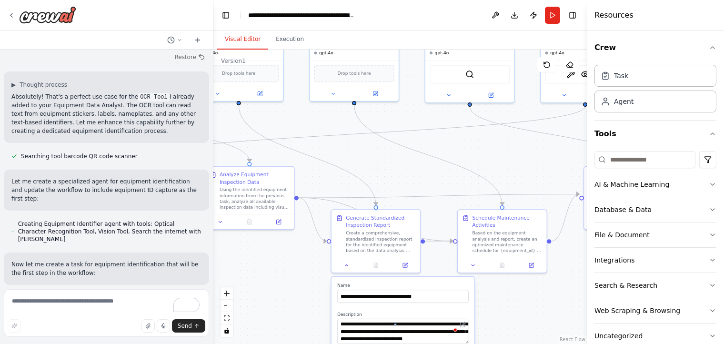
drag, startPoint x: 503, startPoint y: 204, endPoint x: 413, endPoint y: 154, distance: 103.2
click at [413, 154] on div ".deletable-edge-delete-btn { width: 20px; height: 20px; border: 0px solid #ffff…" at bounding box center [399, 197] width 373 height 294
click at [505, 240] on div "Based on the equipment analysis and report, create an optimized maintenance sch…" at bounding box center [507, 240] width 70 height 23
click at [471, 264] on icon at bounding box center [473, 264] width 6 height 6
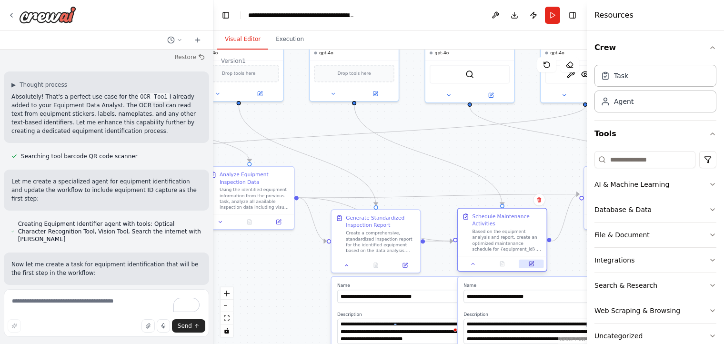
click at [531, 264] on icon at bounding box center [531, 263] width 4 height 4
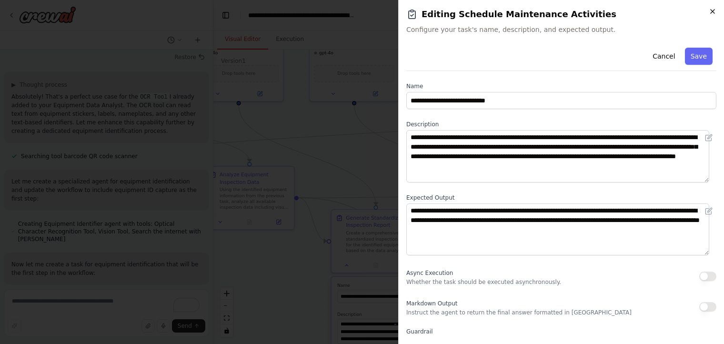
click at [712, 12] on icon "button" at bounding box center [712, 12] width 8 height 8
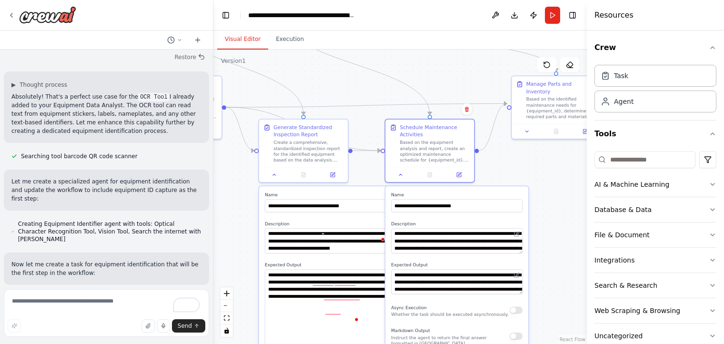
drag, startPoint x: 511, startPoint y: 190, endPoint x: 439, endPoint y: 100, distance: 115.8
click at [439, 100] on div ".deletable-edge-delete-btn { width: 20px; height: 20px; border: 0px solid #ffff…" at bounding box center [399, 197] width 373 height 294
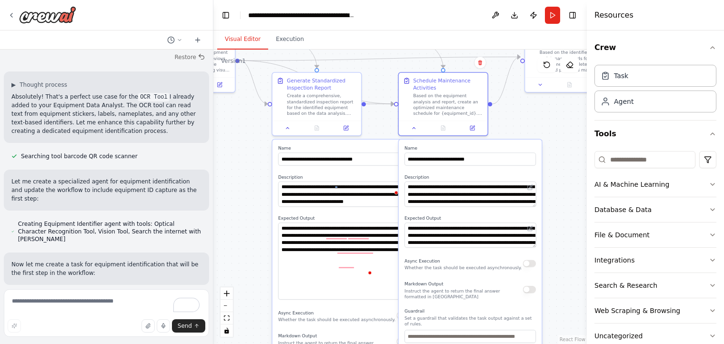
drag, startPoint x: 562, startPoint y: 254, endPoint x: 575, endPoint y: 207, distance: 48.5
click at [575, 207] on div ".deletable-edge-delete-btn { width: 20px; height: 20px; border: 0px solid #ffff…" at bounding box center [399, 197] width 373 height 294
click at [238, 173] on div ".deletable-edge-delete-btn { width: 20px; height: 20px; border: 0px solid #ffff…" at bounding box center [399, 197] width 373 height 294
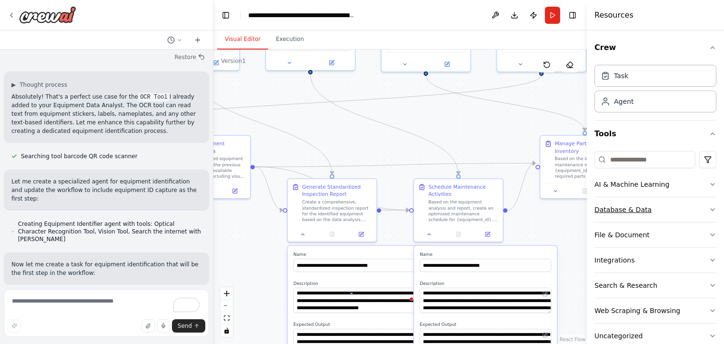
drag, startPoint x: 567, startPoint y: 132, endPoint x: 656, endPoint y: 209, distance: 118.5
click at [656, 209] on div "I would like to create a tool that can visually inspect a piece of equipment wh…" at bounding box center [362, 172] width 724 height 344
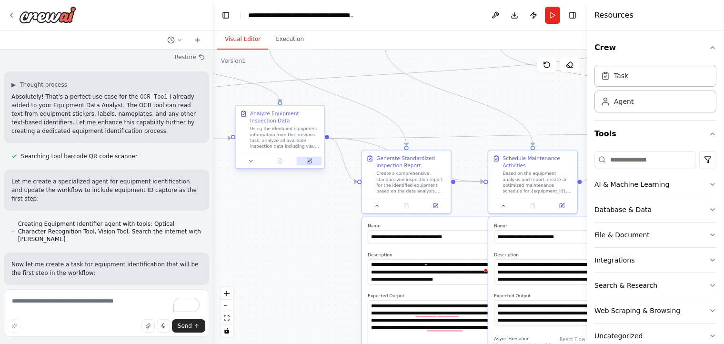
click at [310, 157] on button at bounding box center [309, 161] width 25 height 9
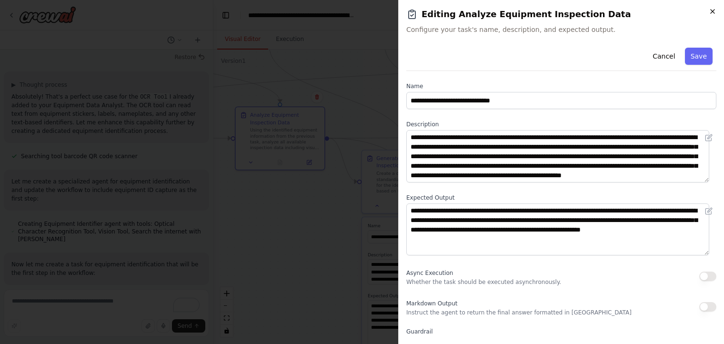
click at [709, 13] on icon "button" at bounding box center [712, 12] width 8 height 8
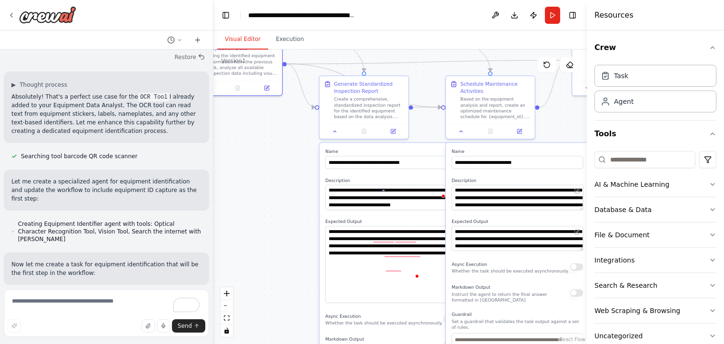
drag, startPoint x: 295, startPoint y: 248, endPoint x: 252, endPoint y: 173, distance: 85.5
click at [252, 173] on div ".deletable-edge-delete-btn { width: 20px; height: 20px; border: 0px solid #ffff…" at bounding box center [399, 197] width 373 height 294
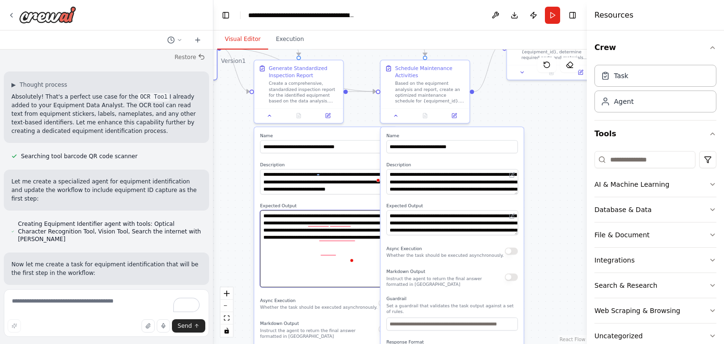
drag, startPoint x: 284, startPoint y: 220, endPoint x: 204, endPoint y: 199, distance: 82.8
click at [204, 199] on div "I would like to create a tool that can visually inspect a piece of equipment wh…" at bounding box center [362, 172] width 724 height 344
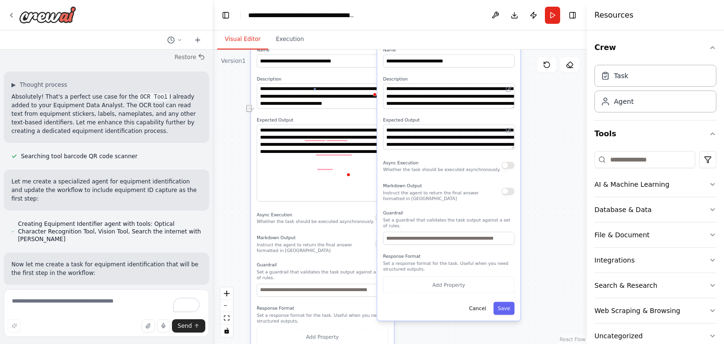
drag, startPoint x: 540, startPoint y: 191, endPoint x: 550, endPoint y: 124, distance: 67.5
click at [550, 124] on div ".deletable-edge-delete-btn { width: 20px; height: 20px; border: 0px solid #ffff…" at bounding box center [399, 197] width 373 height 294
click at [507, 306] on button "Save" at bounding box center [507, 307] width 21 height 13
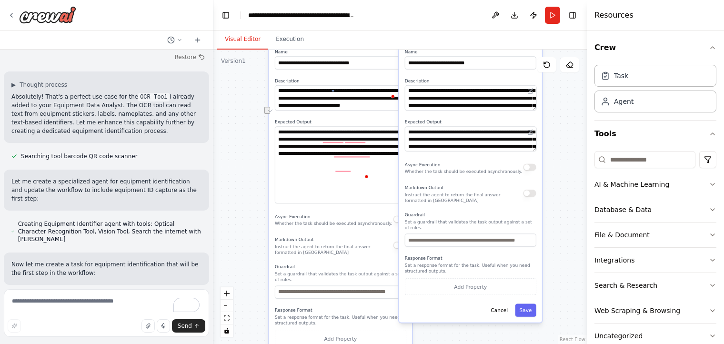
drag, startPoint x: 548, startPoint y: 233, endPoint x: 566, endPoint y: 235, distance: 17.7
click at [566, 235] on div ".deletable-edge-delete-btn { width: 20px; height: 20px; border: 0px solid #ffff…" at bounding box center [399, 197] width 373 height 294
click at [525, 304] on button "Save" at bounding box center [524, 309] width 21 height 13
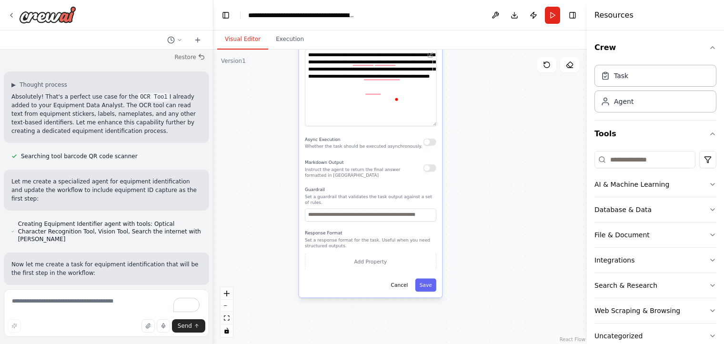
drag, startPoint x: 469, startPoint y: 290, endPoint x: 499, endPoint y: 212, distance: 83.8
click at [499, 212] on div ".deletable-edge-delete-btn { width: 20px; height: 20px; border: 0px solid #ffff…" at bounding box center [399, 197] width 373 height 294
click at [426, 279] on button "Save" at bounding box center [425, 283] width 21 height 13
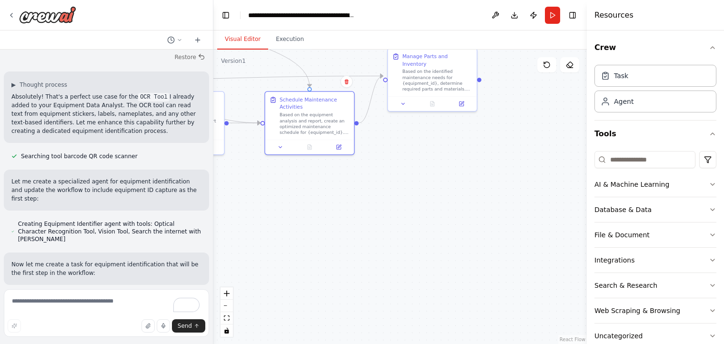
drag, startPoint x: 517, startPoint y: 176, endPoint x: 353, endPoint y: 369, distance: 253.4
click at [353, 343] on html "I would like to create a tool that can visually inspect a piece of equipment wh…" at bounding box center [362, 172] width 724 height 344
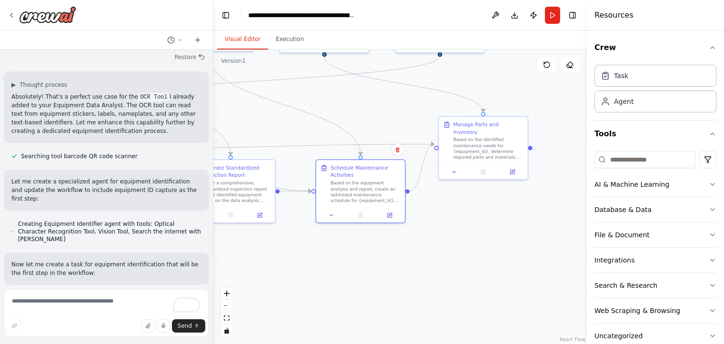
drag, startPoint x: 428, startPoint y: 240, endPoint x: 479, endPoint y: 309, distance: 85.3
click at [479, 309] on div ".deletable-edge-delete-btn { width: 20px; height: 20px; border: 0px solid #ffff…" at bounding box center [399, 197] width 373 height 294
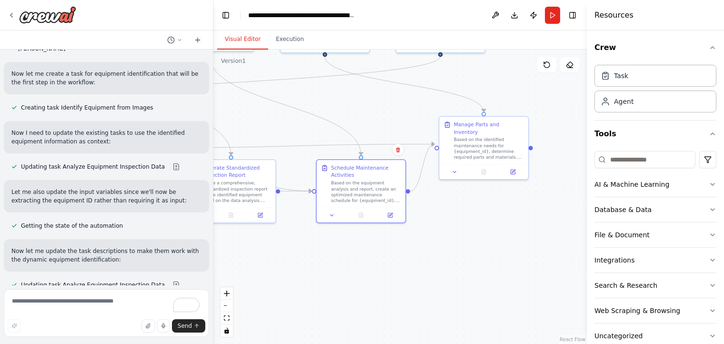
scroll to position [2434, 0]
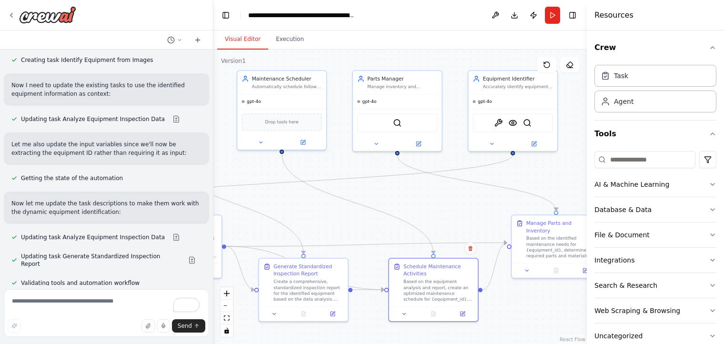
drag, startPoint x: 404, startPoint y: 117, endPoint x: 508, endPoint y: 210, distance: 140.3
click at [508, 210] on div ".deletable-edge-delete-btn { width: 20px; height: 20px; border: 0px solid #ffff…" at bounding box center [399, 197] width 373 height 294
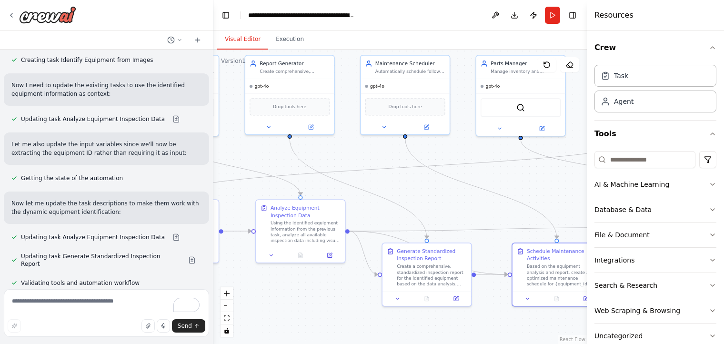
drag, startPoint x: 347, startPoint y: 199, endPoint x: 439, endPoint y: 189, distance: 92.5
click at [439, 189] on div ".deletable-edge-delete-btn { width: 20px; height: 20px; border: 0px solid #ffff…" at bounding box center [399, 197] width 373 height 294
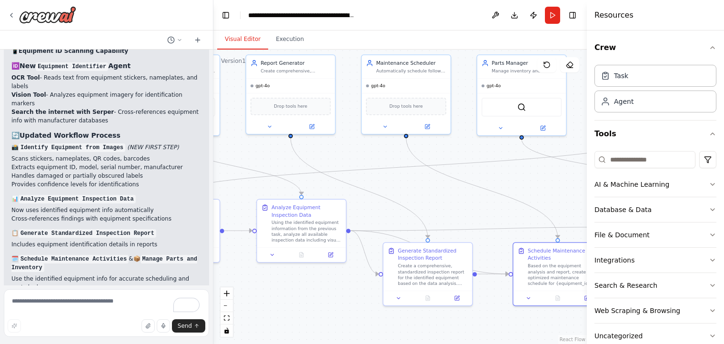
scroll to position [2805, 0]
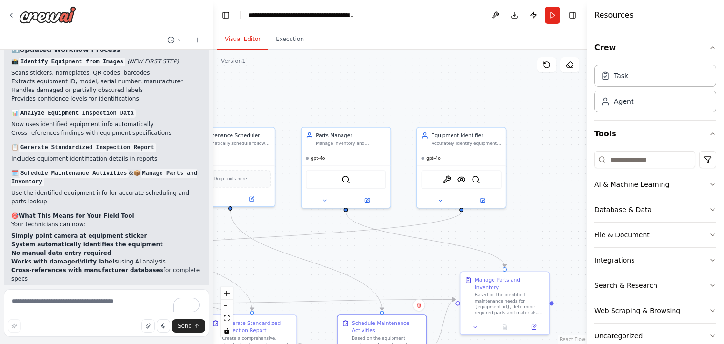
drag, startPoint x: 482, startPoint y: 150, endPoint x: 306, endPoint y: 222, distance: 190.0
click at [306, 222] on div ".deletable-edge-delete-btn { width: 20px; height: 20px; border: 0px solid #ffff…" at bounding box center [399, 197] width 373 height 294
click at [456, 158] on div "gpt-4o" at bounding box center [461, 157] width 89 height 14
click at [458, 143] on div "Accurately identify equipment from images by reading equipment ID stickers, nam…" at bounding box center [466, 142] width 70 height 6
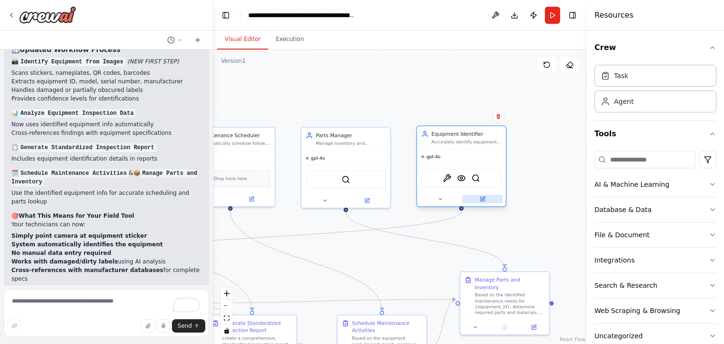
click at [484, 197] on icon at bounding box center [482, 198] width 3 height 3
click at [484, 199] on icon at bounding box center [482, 199] width 4 height 4
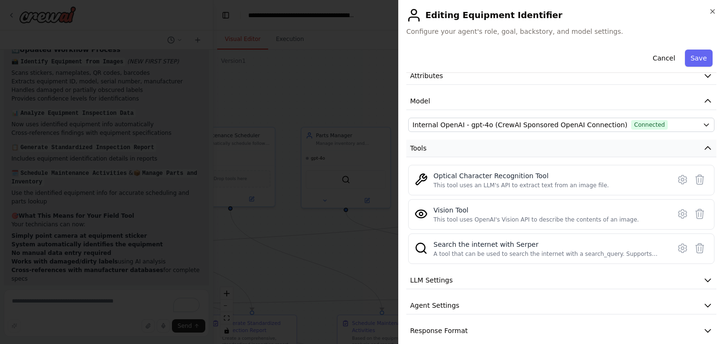
scroll to position [57, 0]
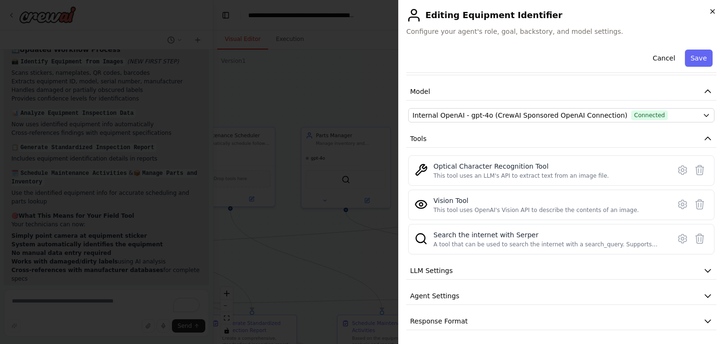
click at [711, 12] on icon "button" at bounding box center [712, 12] width 8 height 8
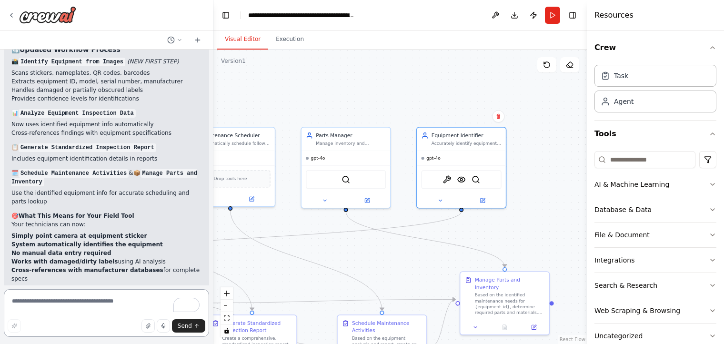
click at [47, 301] on textarea "To enrich screen reader interactions, please activate Accessibility in Grammarl…" at bounding box center [106, 313] width 205 height 48
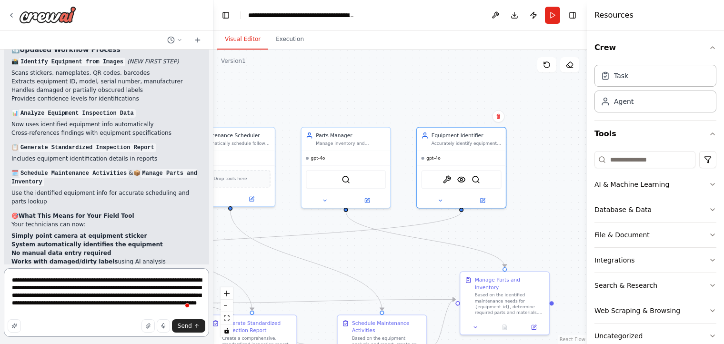
type textarea "**********"
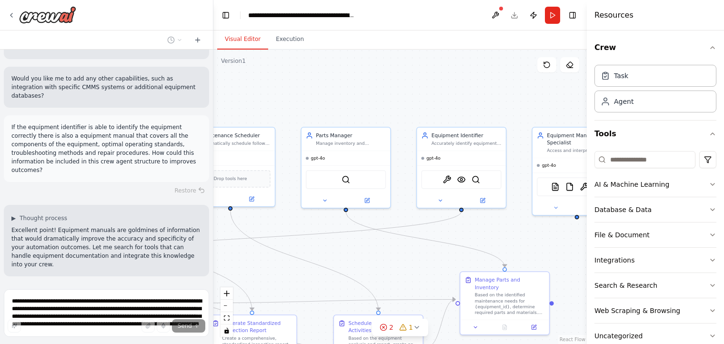
scroll to position [3076, 0]
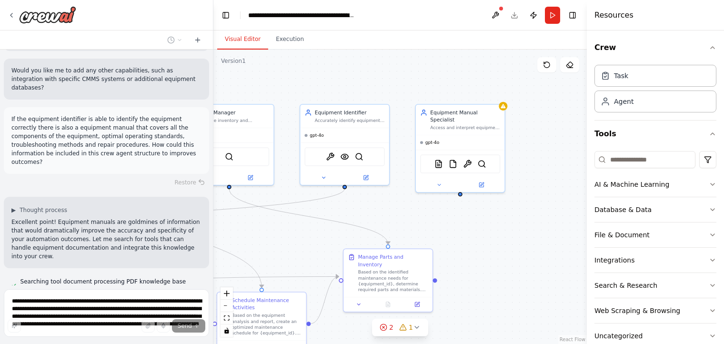
drag, startPoint x: 549, startPoint y: 247, endPoint x: 432, endPoint y: 224, distance: 118.9
click at [432, 224] on div ".deletable-edge-delete-btn { width: 20px; height: 20px; border: 0px solid #ffff…" at bounding box center [399, 197] width 373 height 294
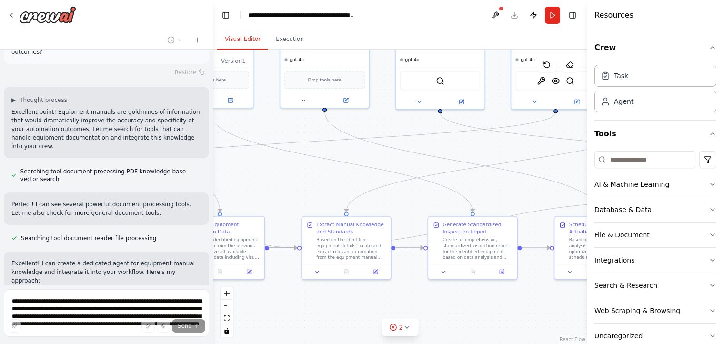
scroll to position [3194, 0]
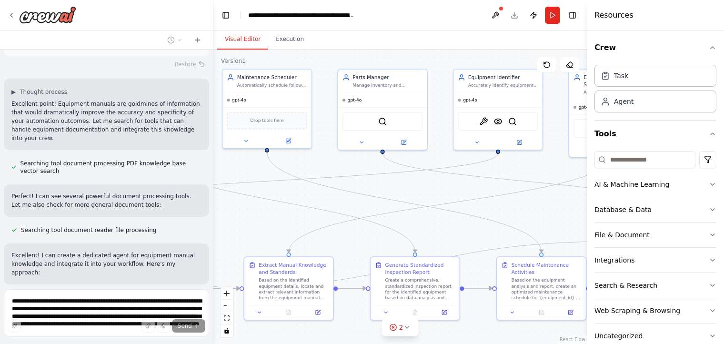
drag, startPoint x: 302, startPoint y: 245, endPoint x: 455, endPoint y: 210, distance: 156.4
click at [455, 210] on div ".deletable-edge-delete-btn { width: 20px; height: 20px; border: 0px solid #ffff…" at bounding box center [399, 197] width 373 height 294
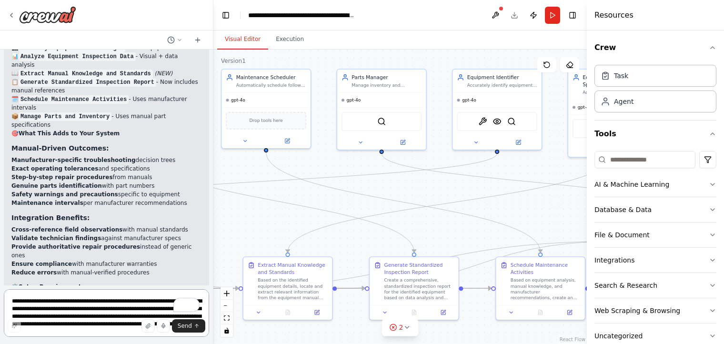
scroll to position [3881, 0]
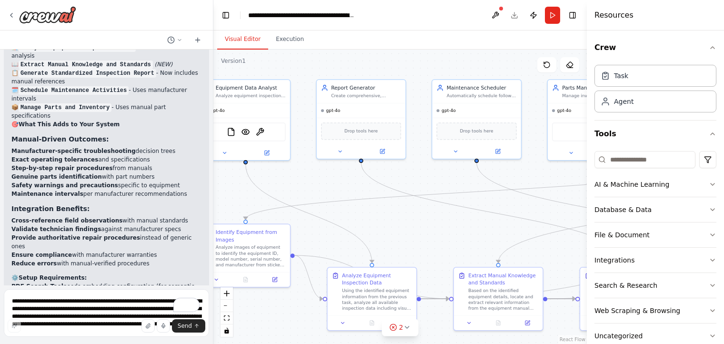
drag, startPoint x: 327, startPoint y: 159, endPoint x: 537, endPoint y: 169, distance: 210.7
click at [537, 169] on div ".deletable-edge-delete-btn { width: 20px; height: 20px; border: 0px solid #ffff…" at bounding box center [399, 197] width 373 height 294
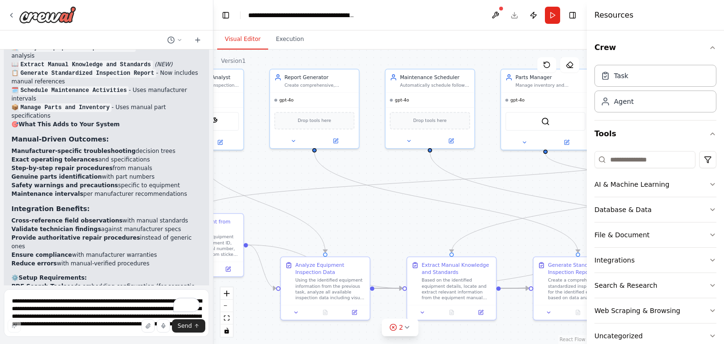
drag, startPoint x: 325, startPoint y: 179, endPoint x: 278, endPoint y: 169, distance: 47.8
click at [278, 169] on div ".deletable-edge-delete-btn { width: 20px; height: 20px; border: 0px solid #ffff…" at bounding box center [399, 197] width 373 height 294
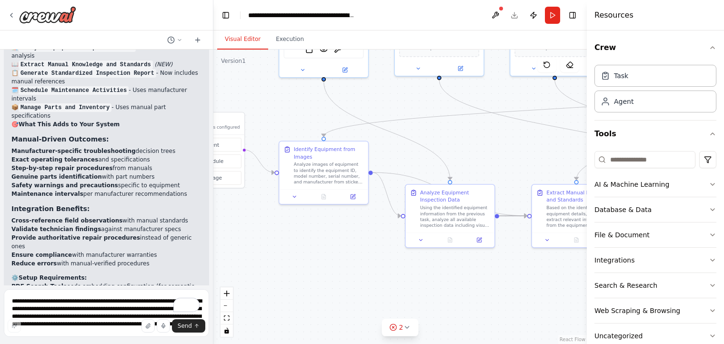
drag, startPoint x: 373, startPoint y: 233, endPoint x: 498, endPoint y: 160, distance: 144.2
click at [498, 160] on div ".deletable-edge-delete-btn { width: 20px; height: 20px; border: 0px solid #ffff…" at bounding box center [399, 197] width 373 height 294
drag, startPoint x: 480, startPoint y: 151, endPoint x: 431, endPoint y: 155, distance: 49.2
click at [431, 155] on div ".deletable-edge-delete-btn { width: 20px; height: 20px; border: 0px solid #ffff…" at bounding box center [399, 197] width 373 height 294
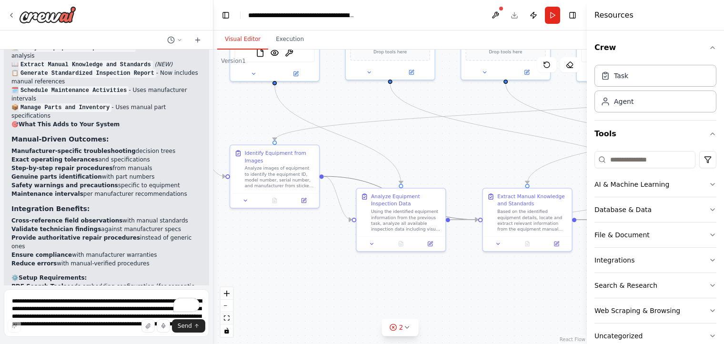
click at [352, 178] on icon "Edge from 682b851b-2260-45b9-adb1-6f475c27cb8d to f837bf39-1b43-4460-a9de-e9b1a…" at bounding box center [401, 197] width 154 height 43
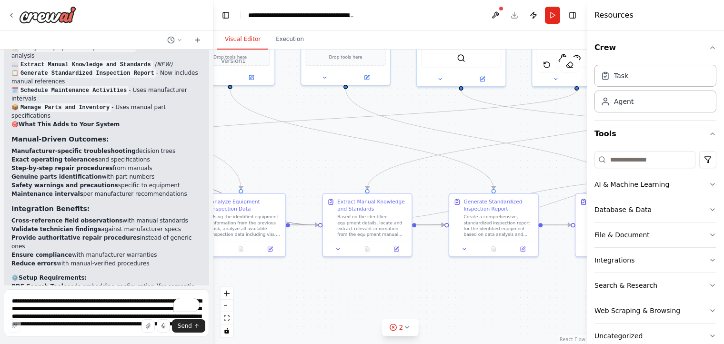
drag, startPoint x: 451, startPoint y: 155, endPoint x: 291, endPoint y: 160, distance: 160.1
click at [291, 160] on div ".deletable-edge-delete-btn { width: 20px; height: 20px; border: 0px solid #ffff…" at bounding box center [399, 197] width 373 height 294
click at [428, 215] on icon "Edge from def7adeb-8913-42a4-9694-eba6a4d779ae to 8a67586c-3ee2-43bb-a12f-f5af8…" at bounding box center [493, 201] width 407 height 47
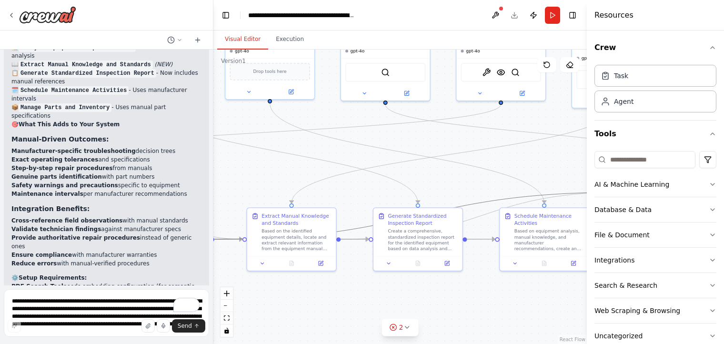
drag, startPoint x: 306, startPoint y: 264, endPoint x: 208, endPoint y: 279, distance: 99.3
click at [201, 283] on div "I would like to create a tool that can visually inspect a piece of equipment wh…" at bounding box center [362, 172] width 724 height 344
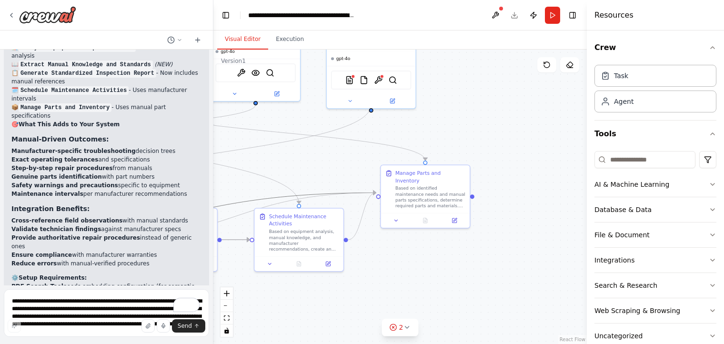
drag, startPoint x: 532, startPoint y: 178, endPoint x: 316, endPoint y: 173, distance: 215.7
click at [316, 173] on div ".deletable-edge-delete-btn { width: 20px; height: 20px; border: 0px solid #ffff…" at bounding box center [399, 197] width 373 height 294
click at [280, 203] on icon "Edge from f837bf39-1b43-4460-a9de-e9b1aed56e8e to 8a67586c-3ee2-43bb-a12f-f5af8…" at bounding box center [235, 215] width 280 height 47
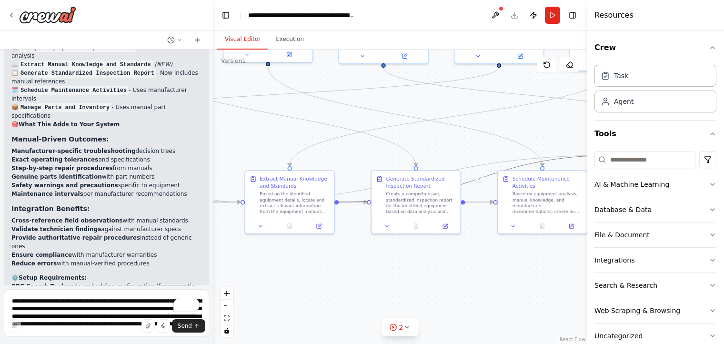
drag, startPoint x: 272, startPoint y: 299, endPoint x: 515, endPoint y: 261, distance: 246.2
click at [515, 261] on div ".deletable-edge-delete-btn { width: 20px; height: 20px; border: 0px solid #ffff…" at bounding box center [399, 197] width 373 height 294
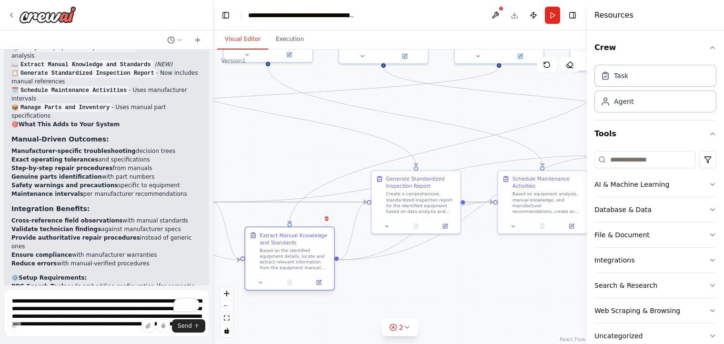
drag, startPoint x: 293, startPoint y: 208, endPoint x: 295, endPoint y: 267, distance: 59.1
click at [295, 267] on div "Based on the identified equipment details, locate and extract relevant informat…" at bounding box center [294, 259] width 70 height 23
drag, startPoint x: 413, startPoint y: 197, endPoint x: 408, endPoint y: 195, distance: 5.6
click at [408, 195] on div "Create a comprehensive, standardized inspection report for the identified equip…" at bounding box center [417, 200] width 70 height 23
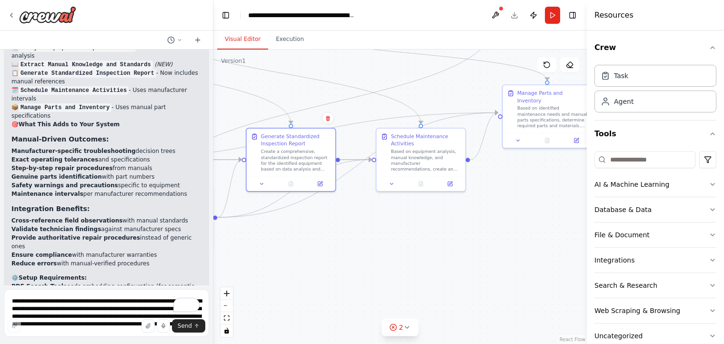
drag, startPoint x: 489, startPoint y: 286, endPoint x: 379, endPoint y: 246, distance: 117.0
click at [378, 249] on div ".deletable-edge-delete-btn { width: 20px; height: 20px; border: 0px solid #ffff…" at bounding box center [399, 197] width 373 height 294
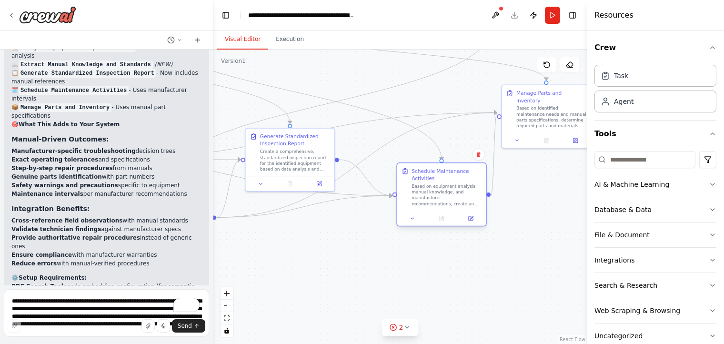
drag, startPoint x: 415, startPoint y: 166, endPoint x: 437, endPoint y: 203, distance: 43.5
click at [437, 203] on div "Based on equipment analysis, manual knowledge, and manufacturer recommendations…" at bounding box center [446, 194] width 70 height 23
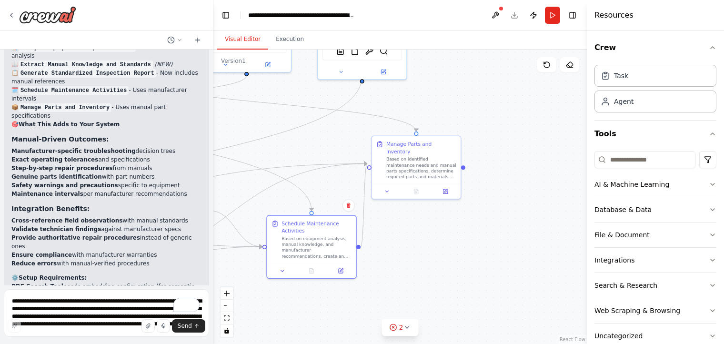
drag, startPoint x: 549, startPoint y: 201, endPoint x: 419, endPoint y: 252, distance: 139.6
click at [419, 252] on div ".deletable-edge-delete-btn { width: 20px; height: 20px; border: 0px solid #ffff…" at bounding box center [399, 197] width 373 height 294
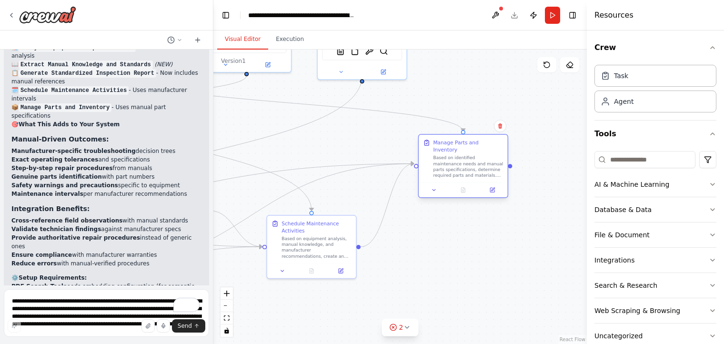
drag, startPoint x: 423, startPoint y: 169, endPoint x: 468, endPoint y: 173, distance: 45.4
click at [468, 173] on div "Manage Parts and Inventory Based on identified maintenance needs and manual par…" at bounding box center [463, 159] width 89 height 48
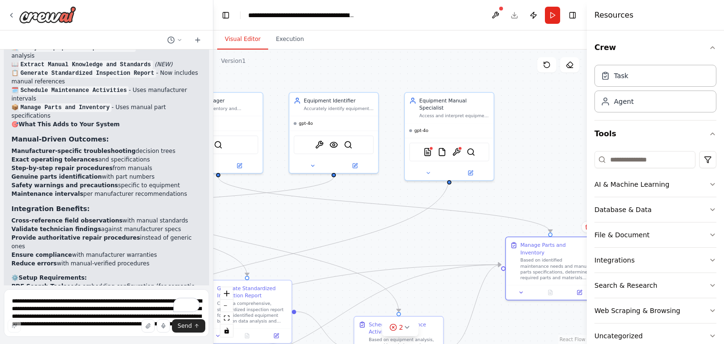
drag, startPoint x: 364, startPoint y: 124, endPoint x: 457, endPoint y: 228, distance: 138.9
click at [457, 228] on div ".deletable-edge-delete-btn { width: 20px; height: 20px; border: 0px solid #ffff…" at bounding box center [399, 197] width 373 height 294
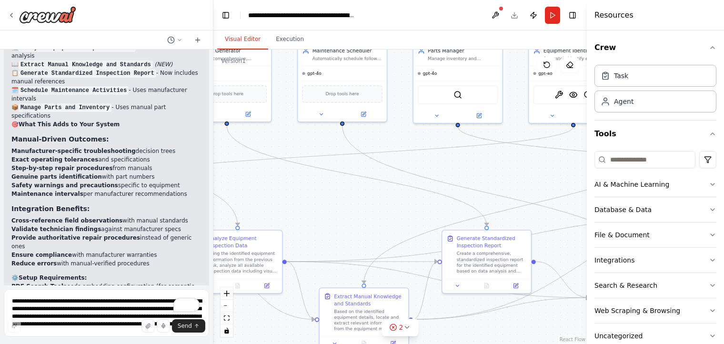
drag, startPoint x: 410, startPoint y: 206, endPoint x: 474, endPoint y: 170, distance: 72.5
click at [565, 156] on div ".deletable-edge-delete-btn { width: 20px; height: 20px; border: 0px solid #ffff…" at bounding box center [399, 197] width 373 height 294
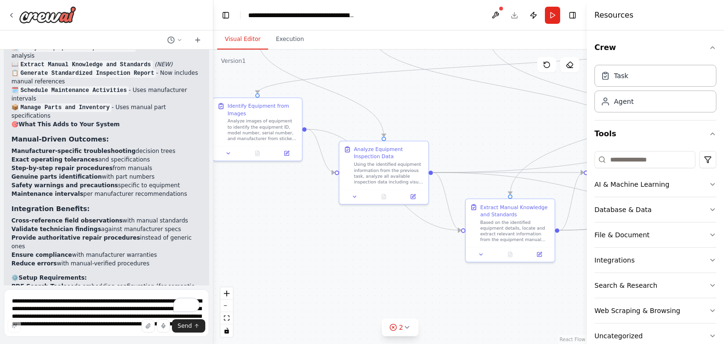
drag, startPoint x: 380, startPoint y: 181, endPoint x: 521, endPoint y: 100, distance: 163.0
click at [521, 100] on div ".deletable-edge-delete-btn { width: 20px; height: 20px; border: 0px solid #ffff…" at bounding box center [399, 197] width 373 height 294
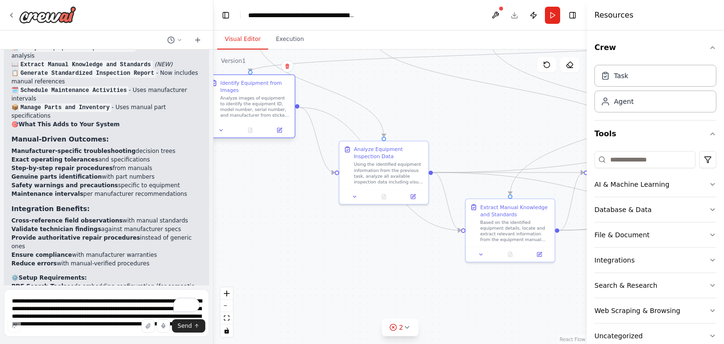
drag, startPoint x: 278, startPoint y: 141, endPoint x: 274, endPoint y: 122, distance: 19.4
click at [274, 122] on div "Identify Equipment from Images Analyze images of equipment to identify the equi…" at bounding box center [250, 106] width 90 height 64
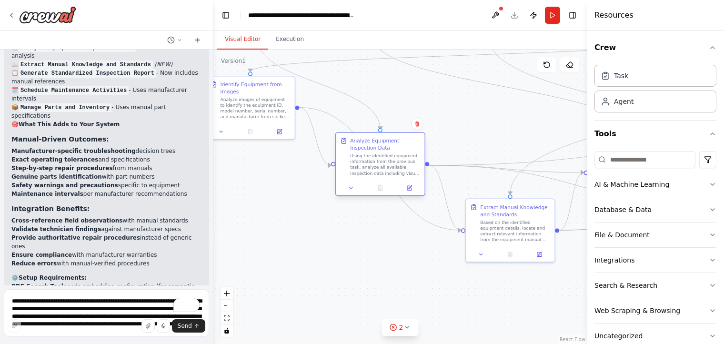
drag, startPoint x: 377, startPoint y: 179, endPoint x: 377, endPoint y: 174, distance: 5.3
click at [377, 174] on div "Using the identified equipment information from the previous task, analyze all …" at bounding box center [385, 164] width 70 height 23
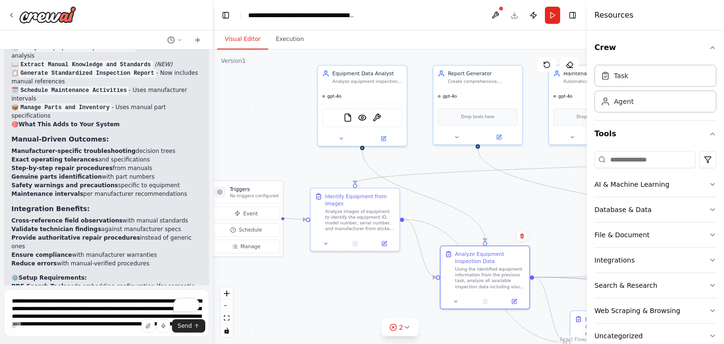
drag, startPoint x: 279, startPoint y: 209, endPoint x: 379, endPoint y: 299, distance: 134.9
click at [378, 312] on div ".deletable-edge-delete-btn { width: 20px; height: 20px; border: 0px solid #ffff…" at bounding box center [399, 197] width 373 height 294
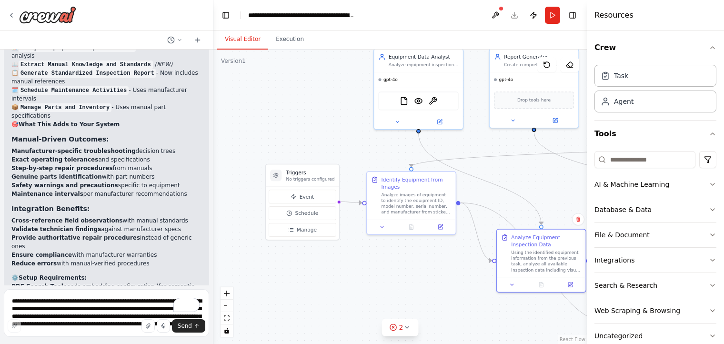
drag, startPoint x: 291, startPoint y: 154, endPoint x: 347, endPoint y: 136, distance: 58.1
click at [347, 136] on div ".deletable-edge-delete-btn { width: 20px; height: 20px; border: 0px solid #ffff…" at bounding box center [399, 197] width 373 height 294
drag, startPoint x: 312, startPoint y: 175, endPoint x: 289, endPoint y: 160, distance: 27.0
click at [280, 154] on div "Triggers No triggers configured" at bounding box center [281, 153] width 49 height 13
click at [402, 192] on div "Analyze images of equipment to identify the equipment ID, model number, serial …" at bounding box center [416, 201] width 70 height 23
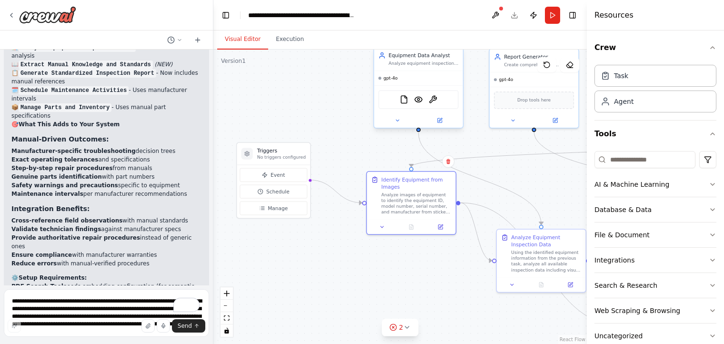
click at [417, 74] on div "gpt-4o" at bounding box center [418, 78] width 89 height 14
click at [426, 153] on icon "Edge from 2bf0b06a-a2c4-44cd-9762-8c2a2bd576e4 to def7adeb-8913-42a4-9694-eba6a…" at bounding box center [480, 179] width 123 height 92
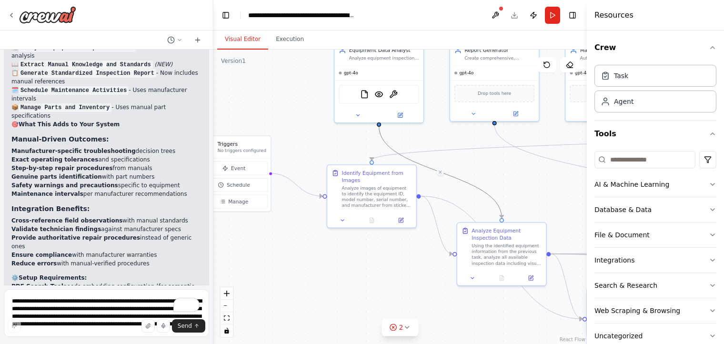
drag, startPoint x: 554, startPoint y: 188, endPoint x: 515, endPoint y: 181, distance: 40.1
click at [515, 181] on div ".deletable-edge-delete-btn { width: 20px; height: 20px; border: 0px solid #ffff…" at bounding box center [399, 197] width 373 height 294
drag, startPoint x: 359, startPoint y: 196, endPoint x: 349, endPoint y: 202, distance: 12.0
click at [349, 202] on div "Analyze images of equipment to identify the equipment ID, model number, serial …" at bounding box center [369, 202] width 70 height 23
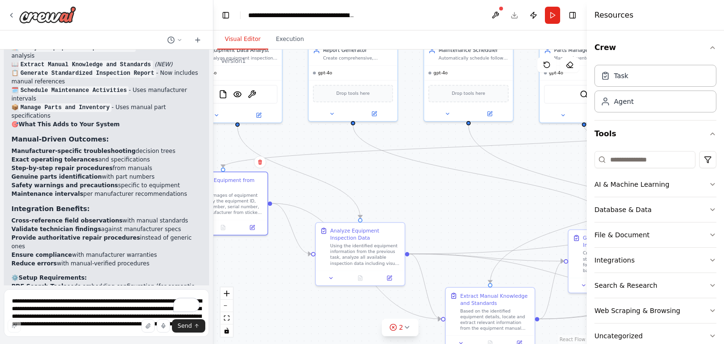
drag, startPoint x: 395, startPoint y: 259, endPoint x: 253, endPoint y: 259, distance: 141.4
click at [253, 259] on div ".deletable-edge-delete-btn { width: 20px; height: 20px; border: 0px solid #ffff…" at bounding box center [399, 197] width 373 height 294
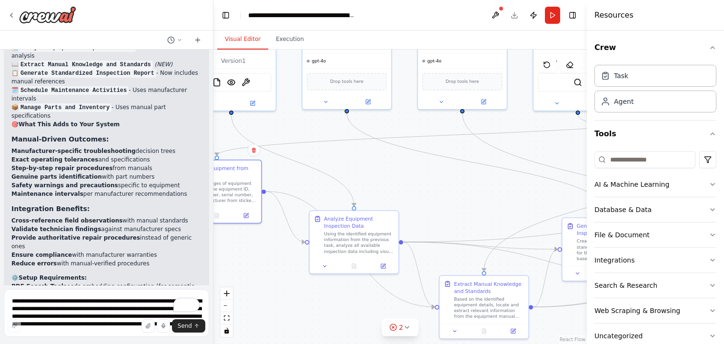
drag, startPoint x: 467, startPoint y: 207, endPoint x: 448, endPoint y: 180, distance: 33.0
click at [448, 180] on div ".deletable-edge-delete-btn { width: 20px; height: 20px; border: 0px solid #ffff…" at bounding box center [399, 197] width 373 height 294
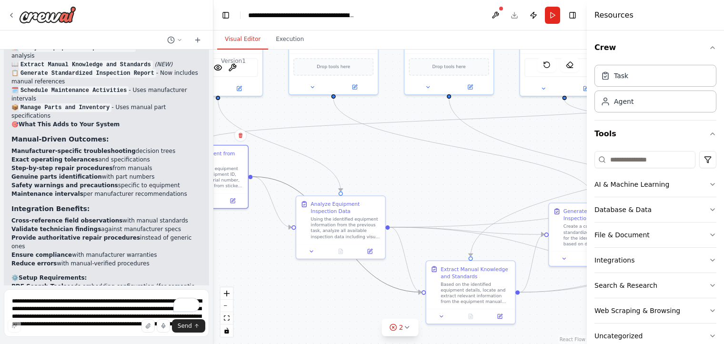
click at [284, 183] on icon "Edge from 682b851b-2260-45b9-adb1-6f475c27cb8d to f837bf39-1b43-4460-a9de-e9b1a…" at bounding box center [337, 235] width 169 height 116
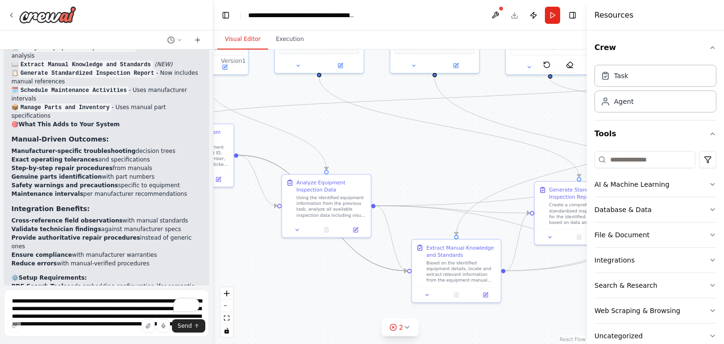
drag, startPoint x: 424, startPoint y: 175, endPoint x: 410, endPoint y: 154, distance: 25.8
click at [410, 154] on div ".deletable-edge-delete-btn { width: 20px; height: 20px; border: 0px solid #ffff…" at bounding box center [399, 197] width 373 height 294
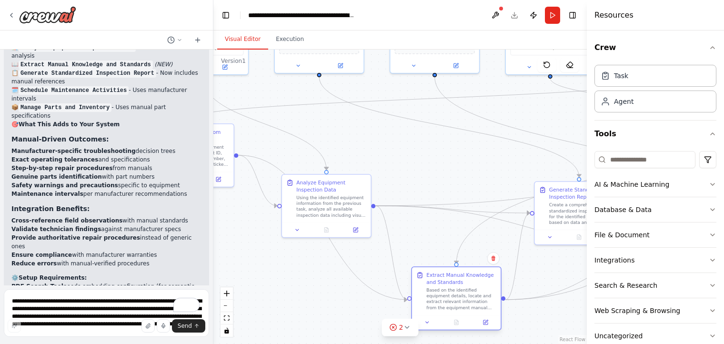
drag, startPoint x: 456, startPoint y: 262, endPoint x: 454, endPoint y: 289, distance: 27.7
click at [454, 289] on div "Based on the identified equipment details, locate and extract relevant informat…" at bounding box center [461, 298] width 70 height 23
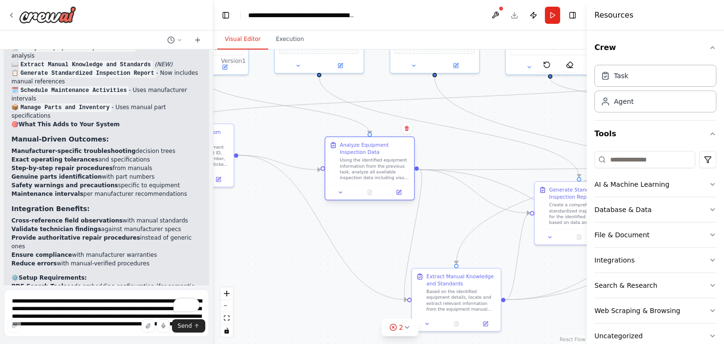
drag, startPoint x: 350, startPoint y: 204, endPoint x: 391, endPoint y: 169, distance: 54.1
click at [391, 169] on div "Using the identified equipment information from the previous task, analyze all …" at bounding box center [374, 168] width 70 height 23
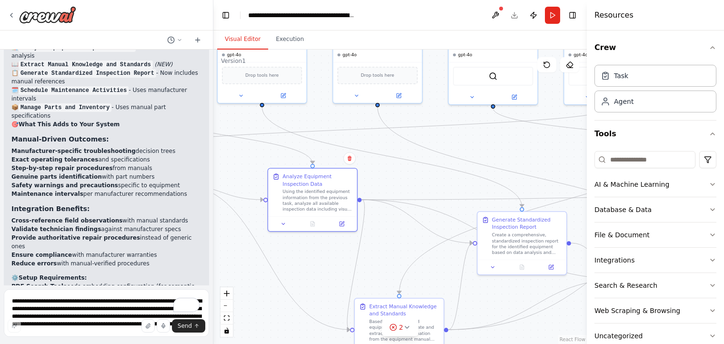
drag, startPoint x: 312, startPoint y: 262, endPoint x: 243, endPoint y: 297, distance: 77.3
click at [243, 297] on div ".deletable-edge-delete-btn { width: 20px; height: 20px; border: 0px solid #ffff…" at bounding box center [399, 197] width 373 height 294
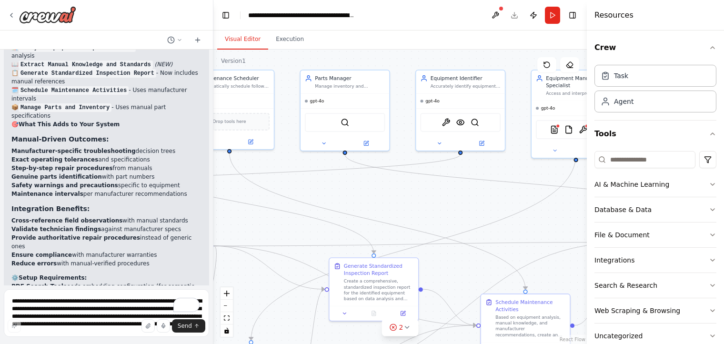
drag, startPoint x: 496, startPoint y: 301, endPoint x: 403, endPoint y: 248, distance: 107.3
click at [374, 330] on div ".deletable-edge-delete-btn { width: 20px; height: 20px; border: 0px solid #ffff…" at bounding box center [399, 197] width 373 height 294
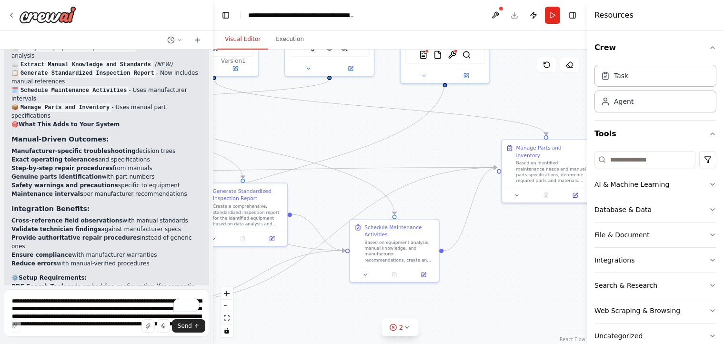
drag, startPoint x: 421, startPoint y: 209, endPoint x: 289, endPoint y: 139, distance: 148.7
click at [289, 139] on div ".deletable-edge-delete-btn { width: 20px; height: 20px; border: 0px solid #ffff…" at bounding box center [399, 197] width 373 height 294
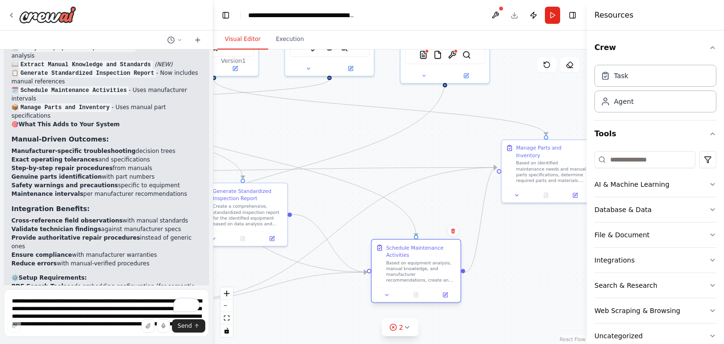
drag, startPoint x: 391, startPoint y: 241, endPoint x: 408, endPoint y: 251, distance: 19.8
click at [415, 261] on div "Based on equipment analysis, manual knowledge, and manufacturer recommendations…" at bounding box center [421, 271] width 70 height 23
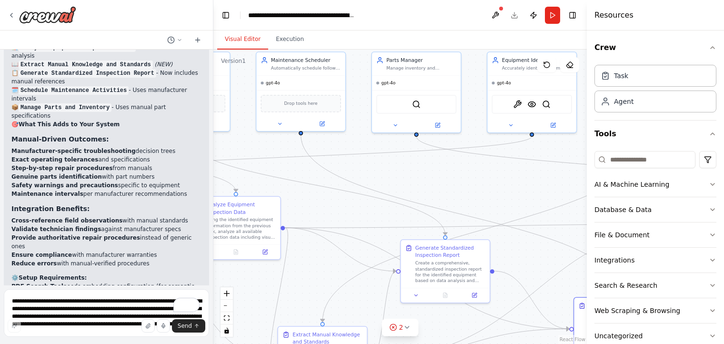
drag, startPoint x: 308, startPoint y: 143, endPoint x: 510, endPoint y: 199, distance: 210.1
click at [510, 199] on div ".deletable-edge-delete-btn { width: 20px; height: 20px; border: 0px solid #ffff…" at bounding box center [399, 197] width 373 height 294
click at [708, 185] on icon "button" at bounding box center [712, 184] width 8 height 8
